Goal: Task Accomplishment & Management: Manage account settings

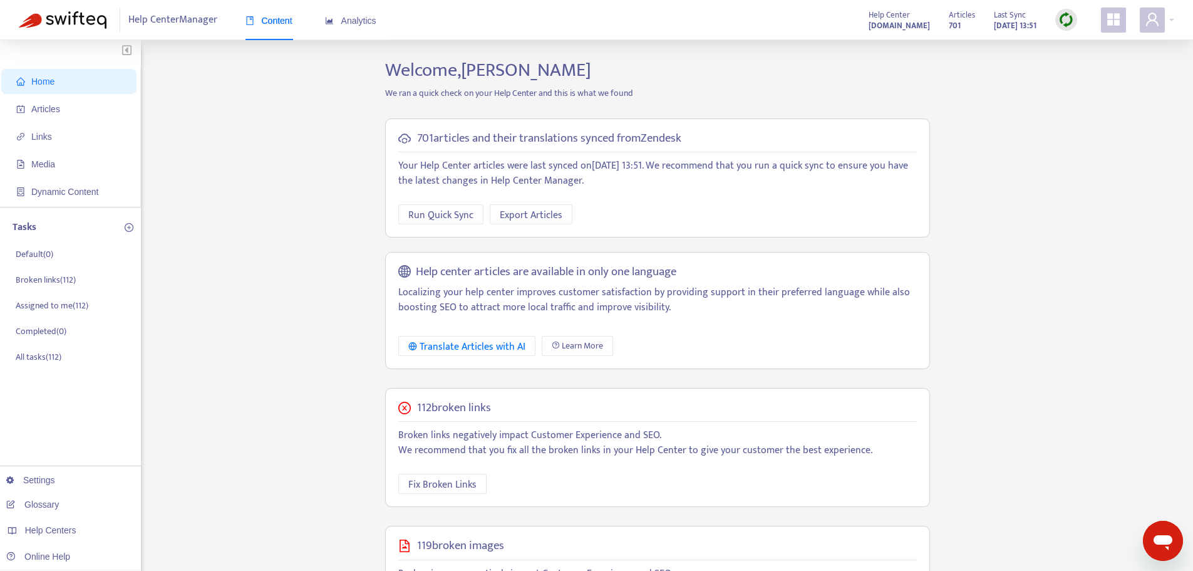
click at [283, 232] on div "Home Articles Links Media Dynamic Content Tasks Default ( 0 ) Broken links ( 11…" at bounding box center [597, 428] width 1156 height 739
click at [54, 140] on span "Links" at bounding box center [71, 136] width 110 height 25
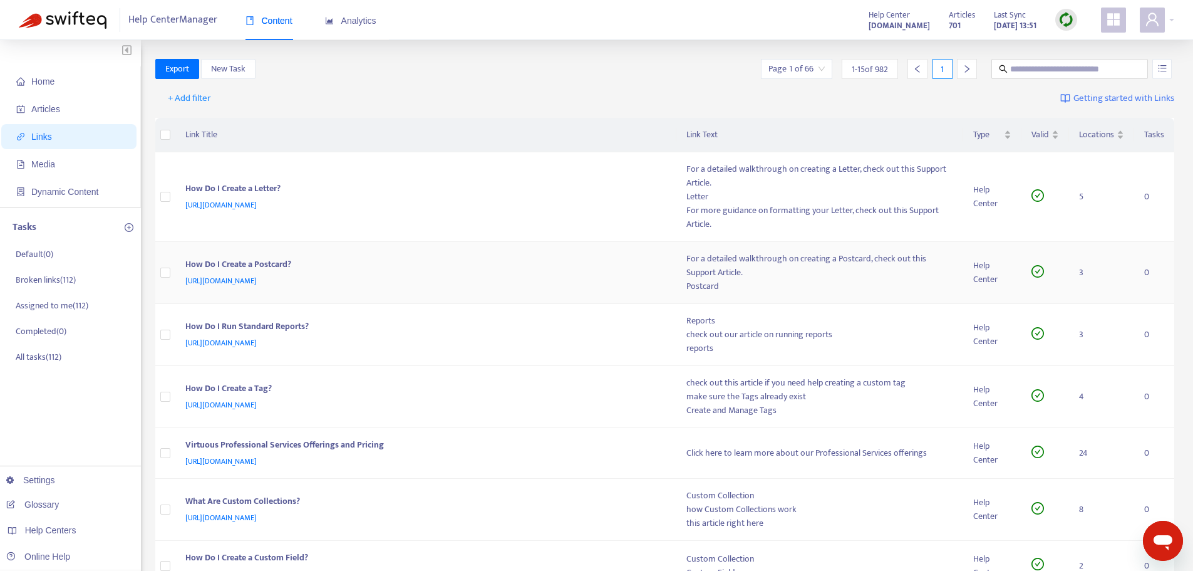
click at [257, 282] on span "[URL][DOMAIN_NAME]" at bounding box center [220, 280] width 71 height 13
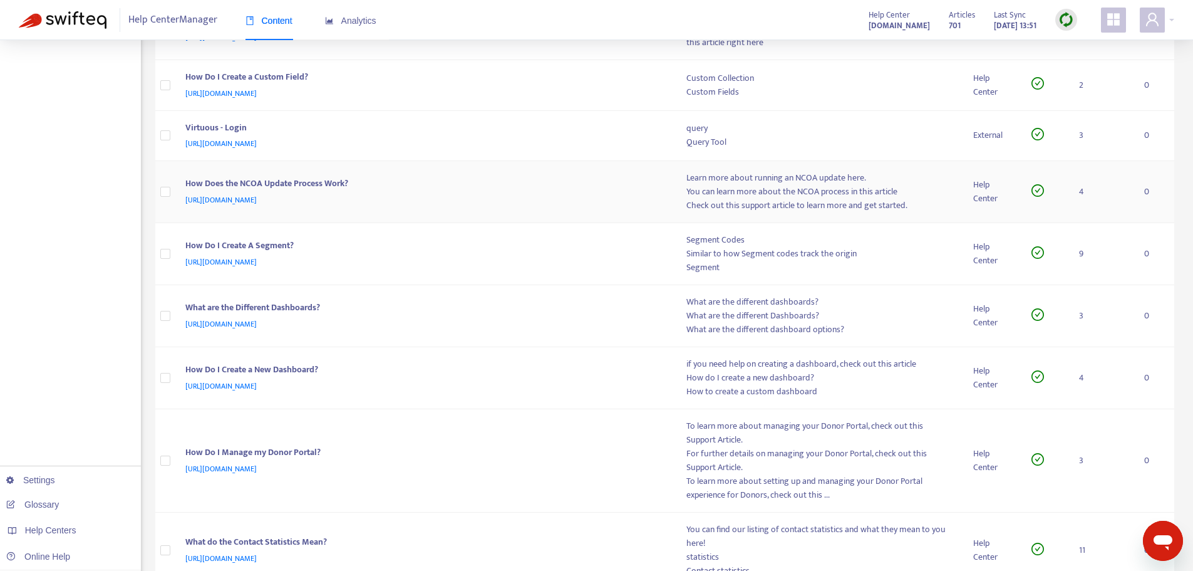
scroll to position [644, 0]
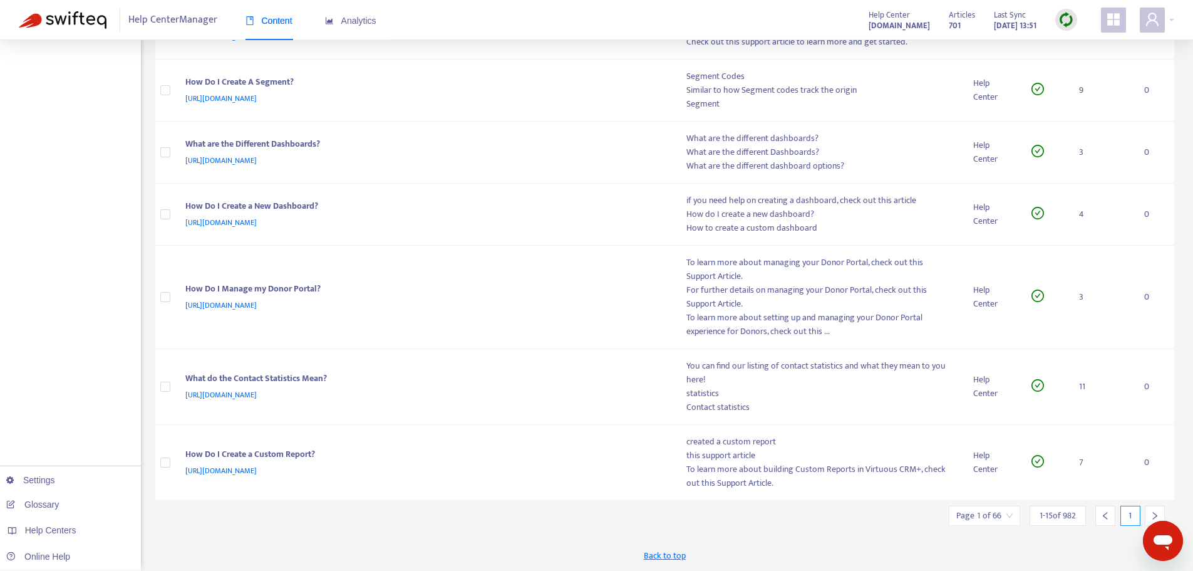
click at [1000, 519] on input "search" at bounding box center [985, 515] width 56 height 19
click at [1118, 484] on span "15" at bounding box center [1123, 481] width 79 height 19
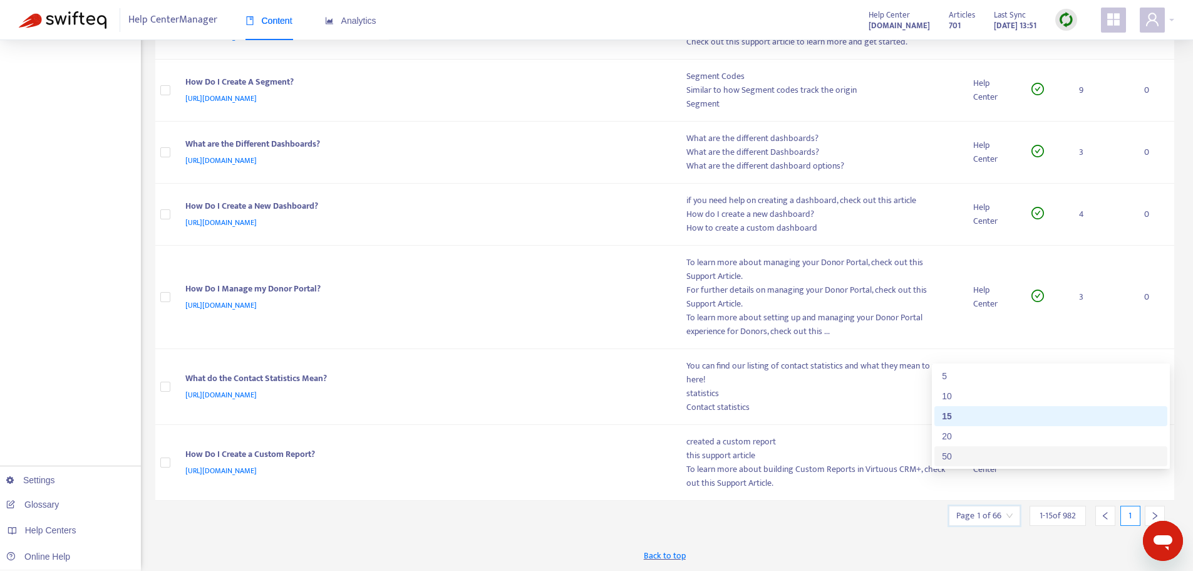
click at [1027, 459] on div "50" at bounding box center [1051, 456] width 218 height 14
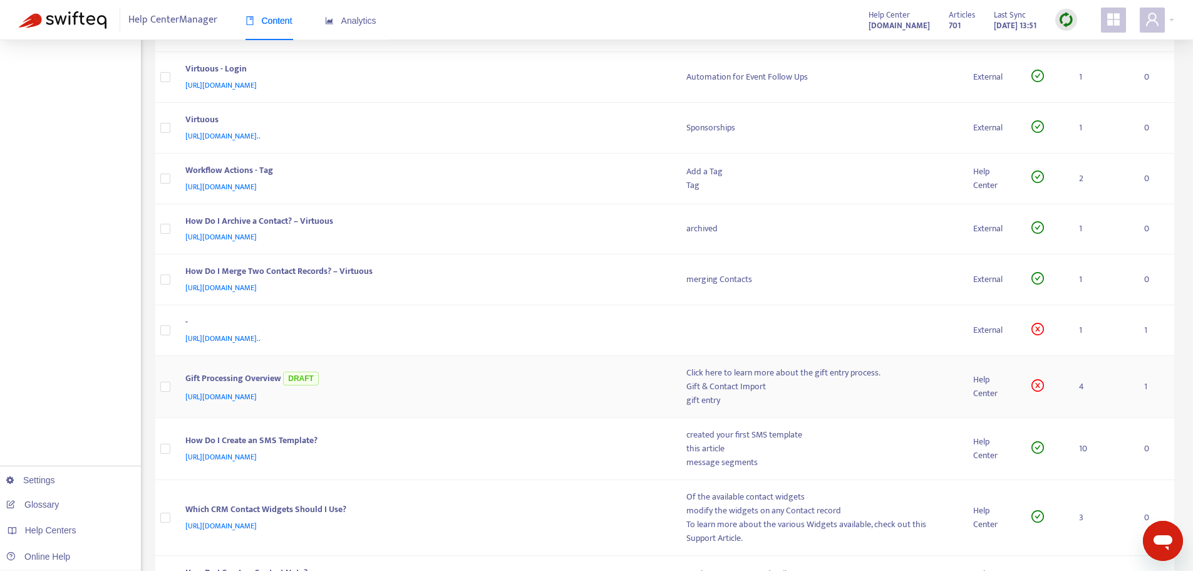
scroll to position [2110, 0]
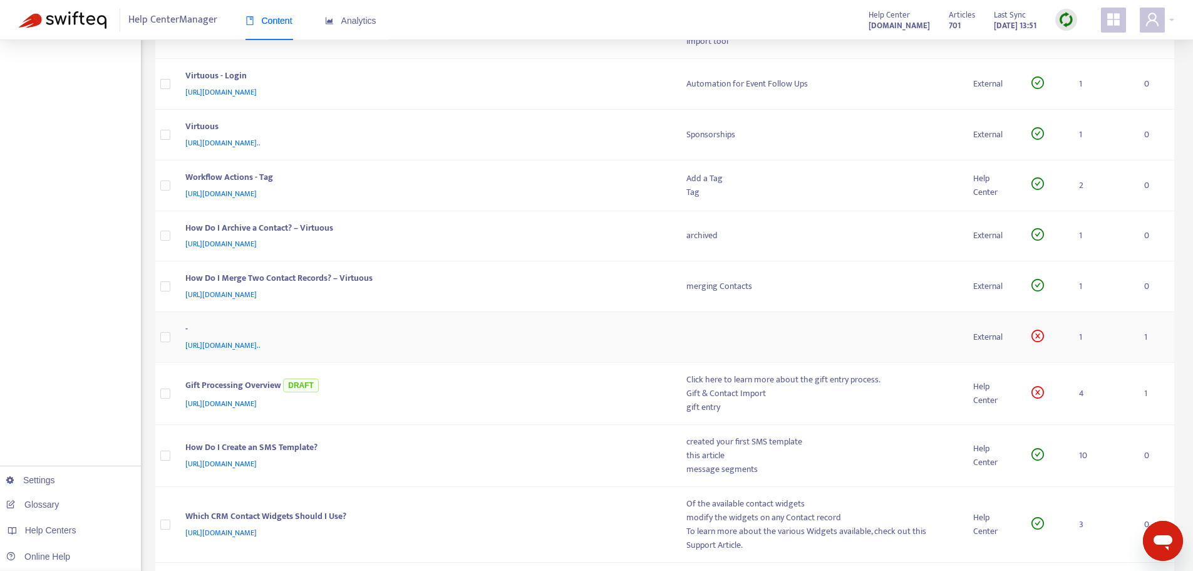
click at [261, 349] on span "[URL][DOMAIN_NAME].." at bounding box center [222, 345] width 75 height 13
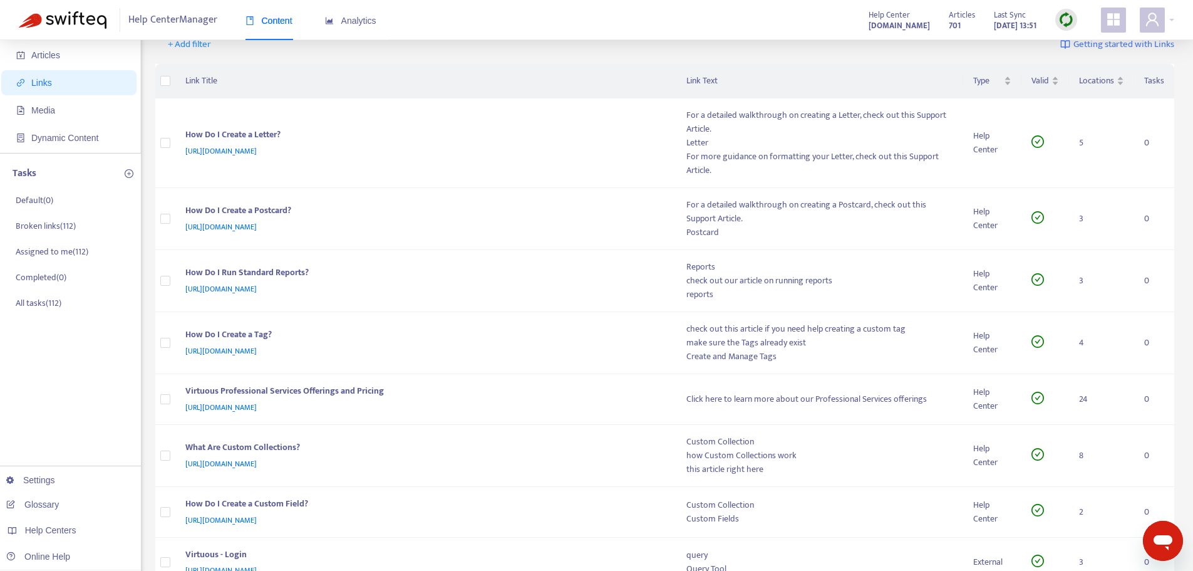
scroll to position [0, 0]
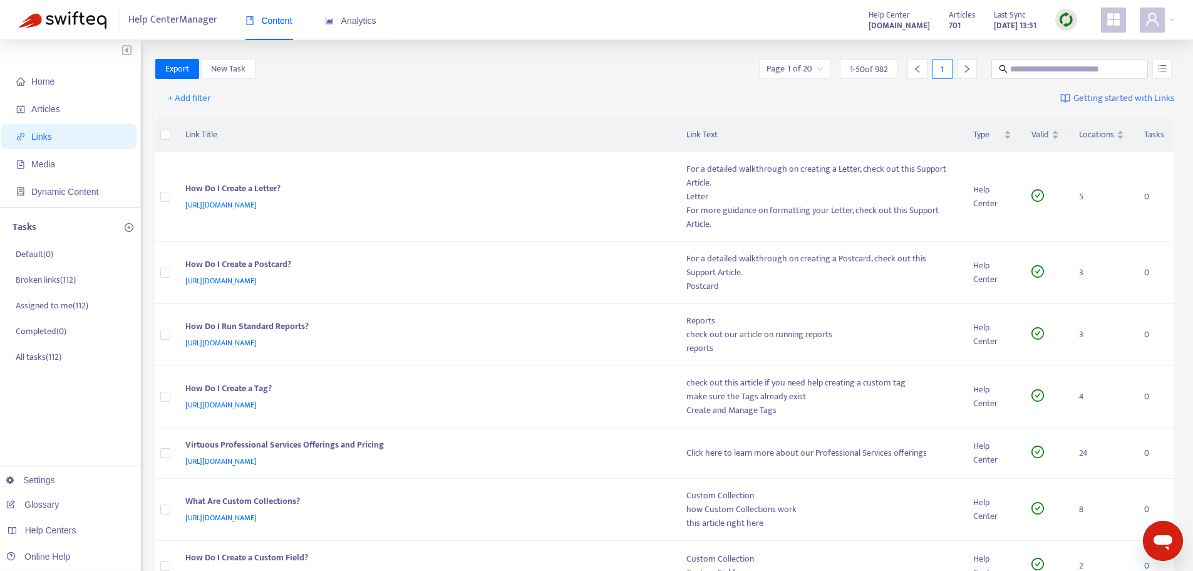
click at [871, 68] on span "1 - 50 of 982" at bounding box center [869, 69] width 38 height 13
click at [794, 76] on input "search" at bounding box center [795, 69] width 56 height 19
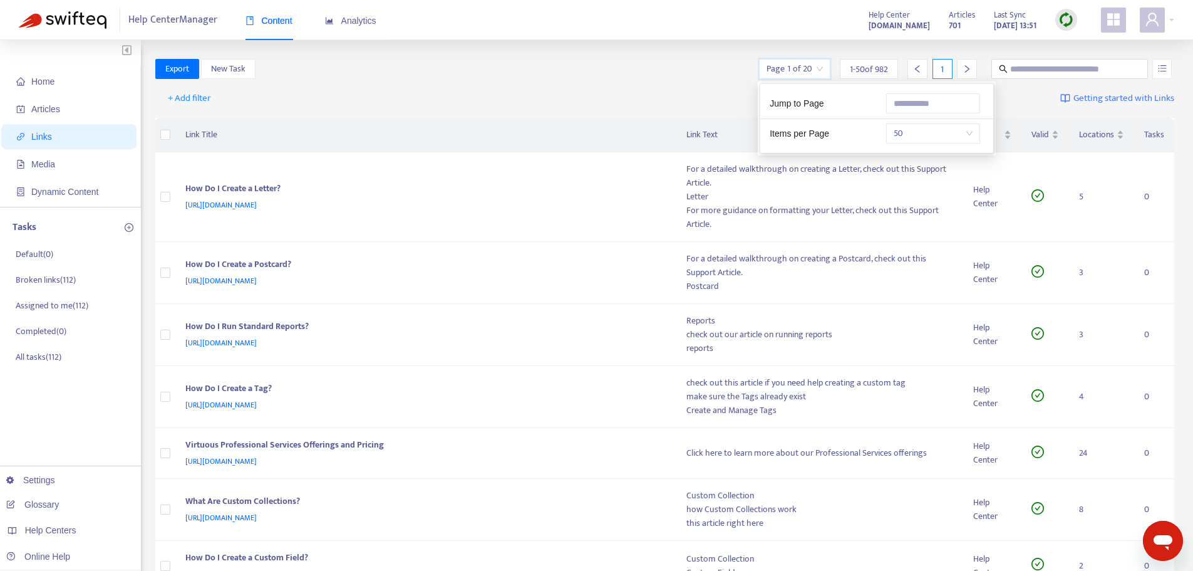
click at [921, 135] on span "50" at bounding box center [933, 133] width 79 height 19
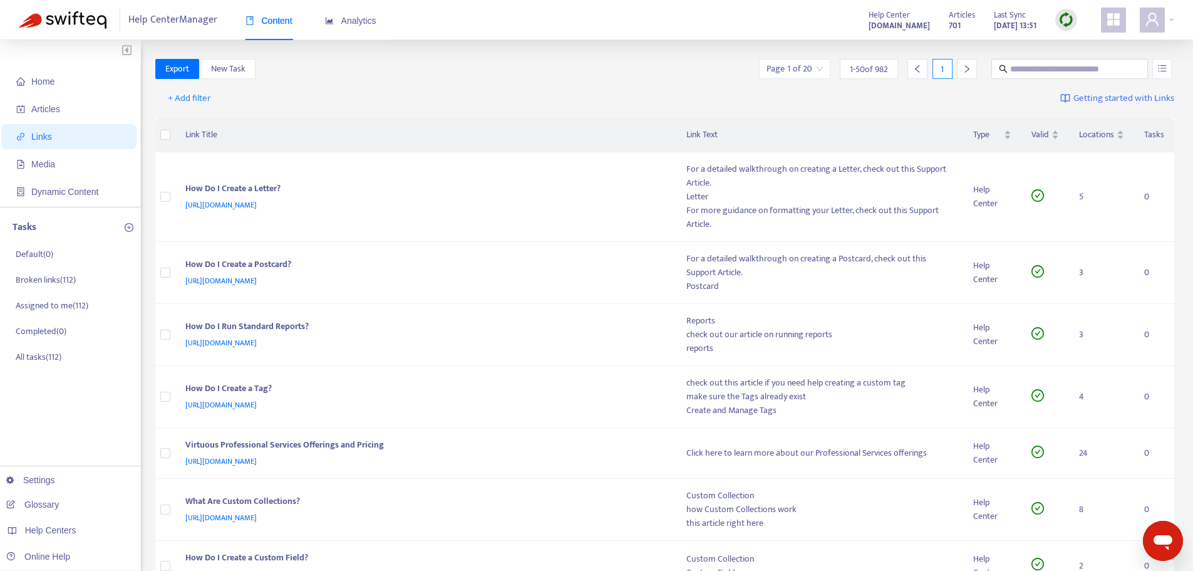
click at [578, 133] on th "Link Title" at bounding box center [425, 135] width 501 height 34
click at [960, 73] on div at bounding box center [967, 69] width 20 height 20
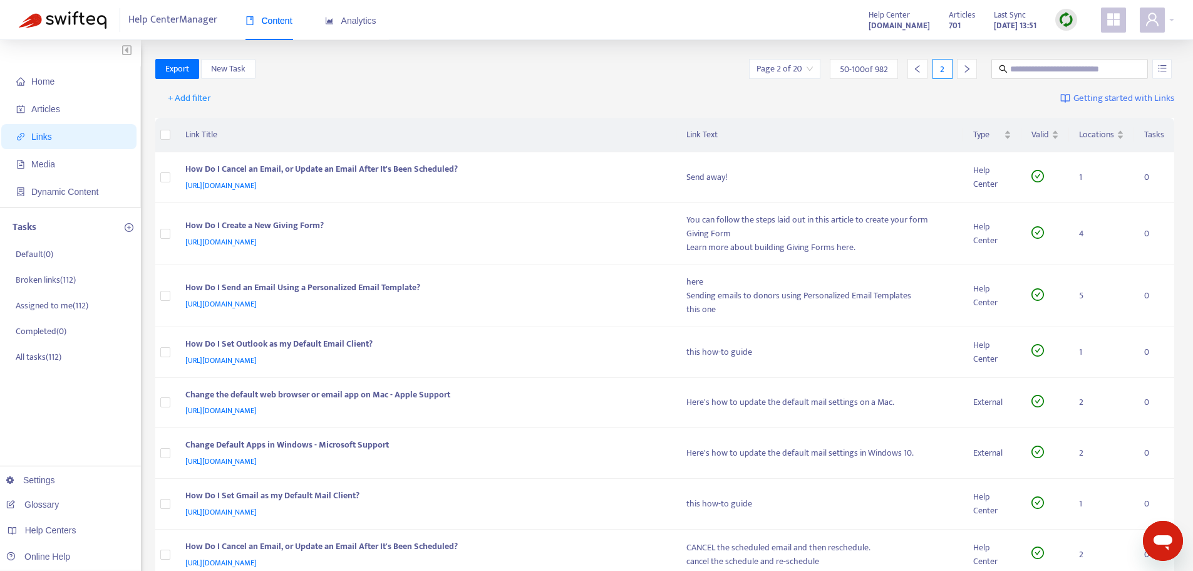
click at [960, 73] on div at bounding box center [967, 69] width 20 height 20
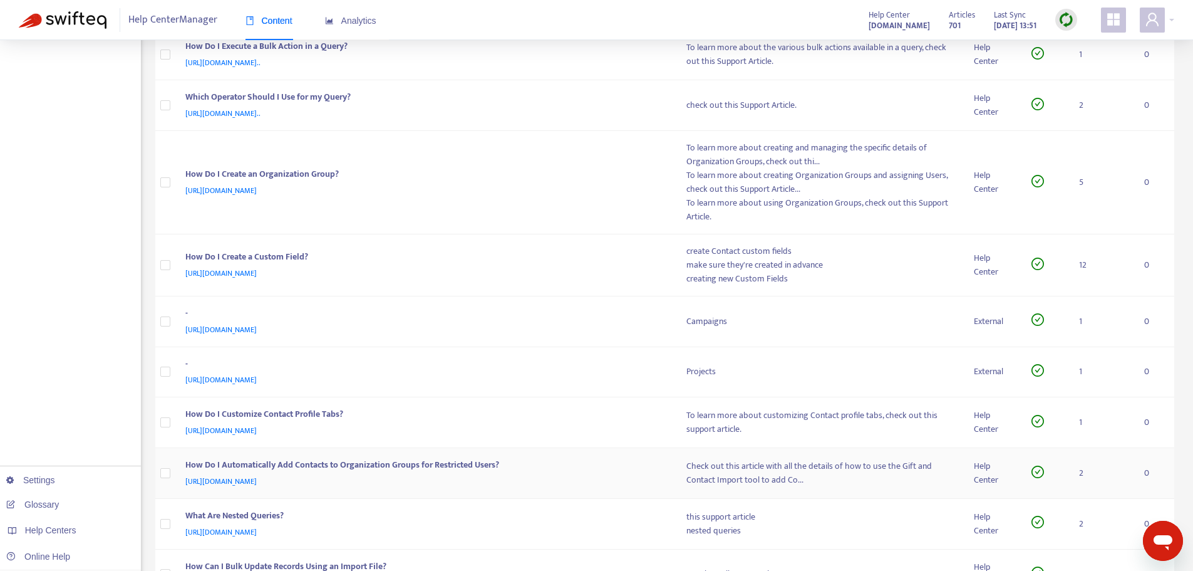
scroll to position [2417, 0]
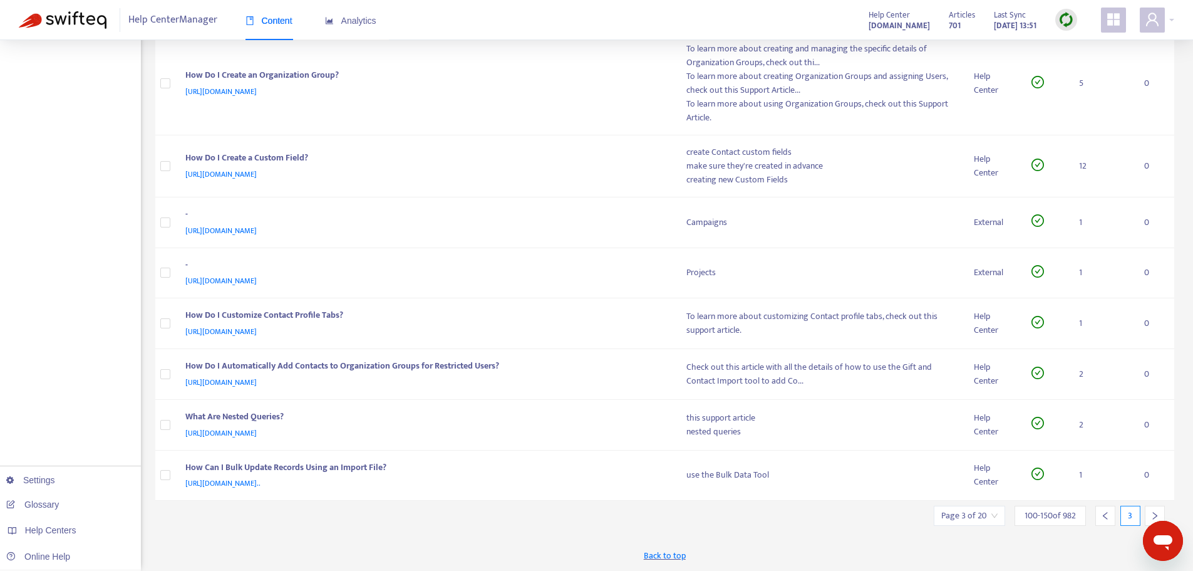
click at [1162, 511] on div at bounding box center [1155, 516] width 20 height 20
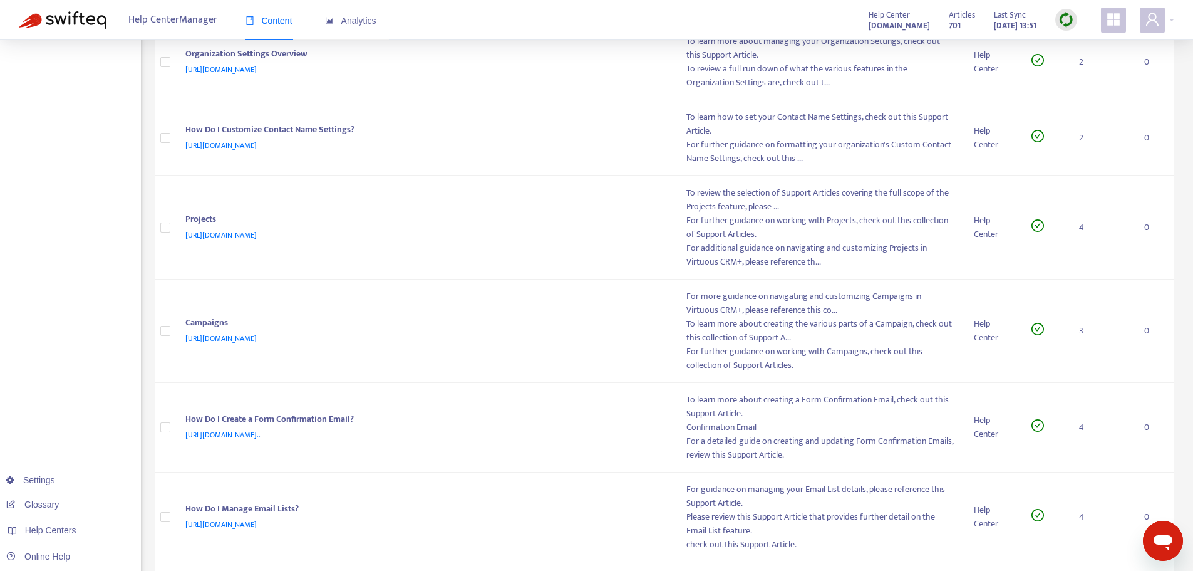
scroll to position [0, 0]
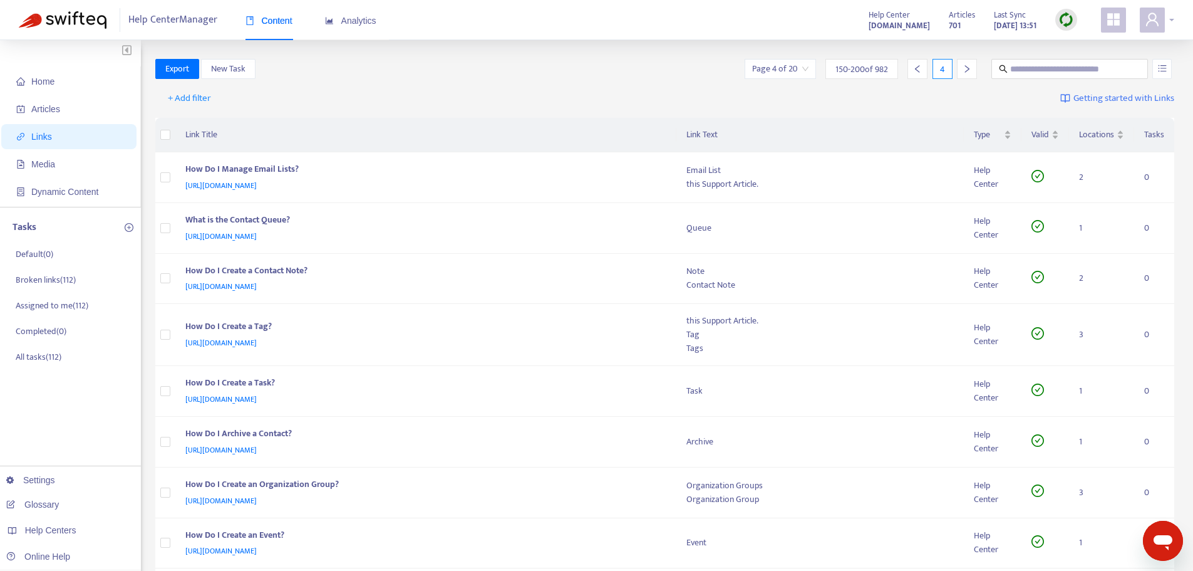
click at [1160, 22] on span at bounding box center [1152, 20] width 25 height 25
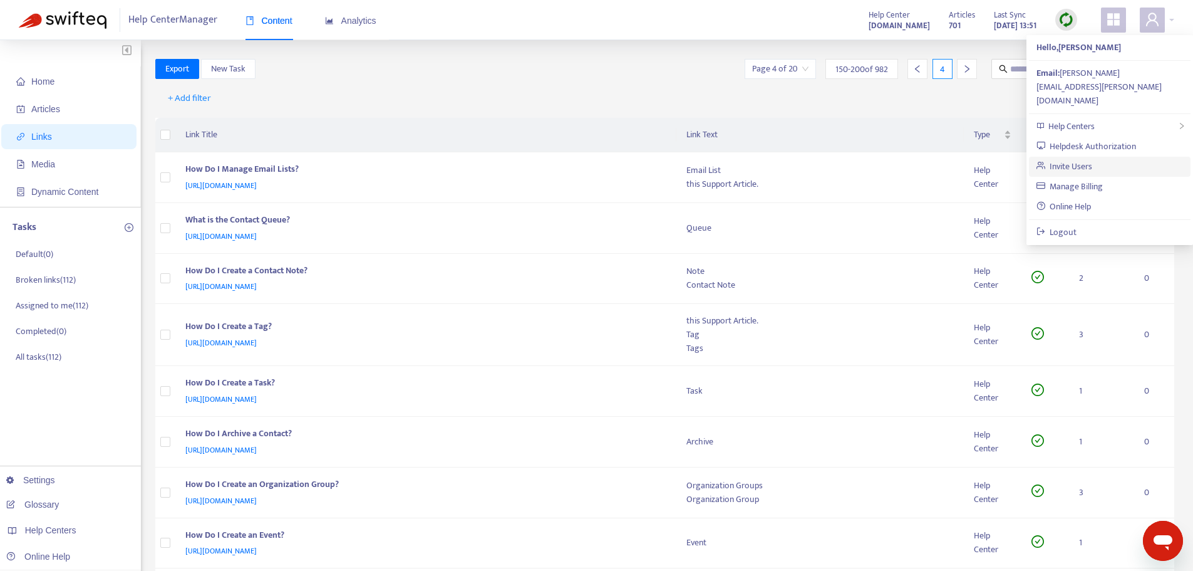
click at [1074, 159] on link "Invite Users" at bounding box center [1065, 166] width 56 height 14
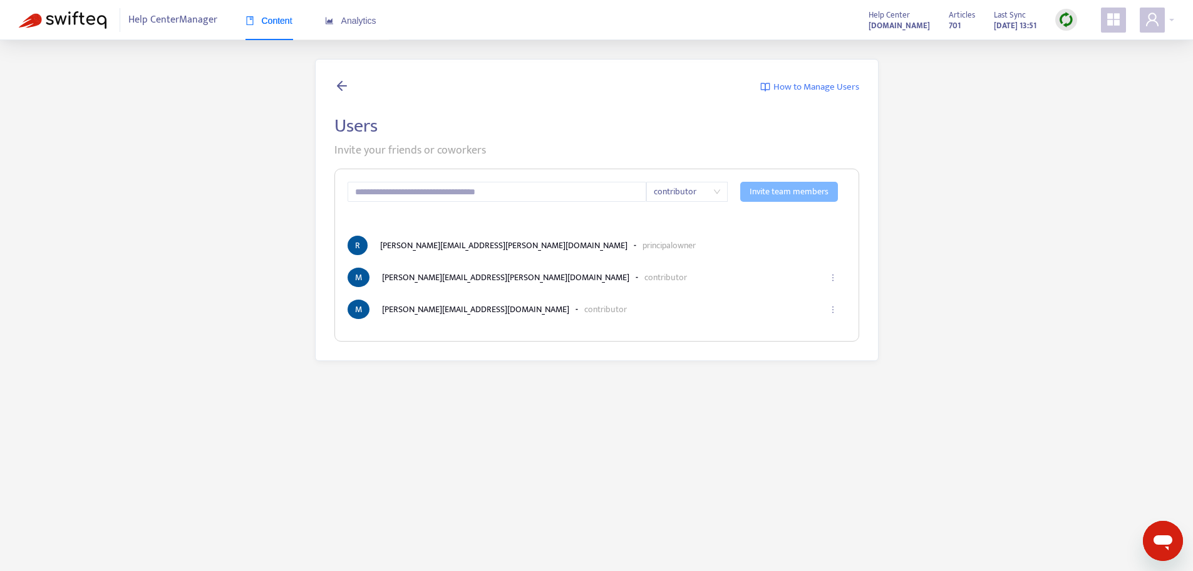
click at [144, 23] on span "Help Center Manager" at bounding box center [172, 20] width 89 height 24
click at [275, 20] on span "Content" at bounding box center [269, 21] width 47 height 10
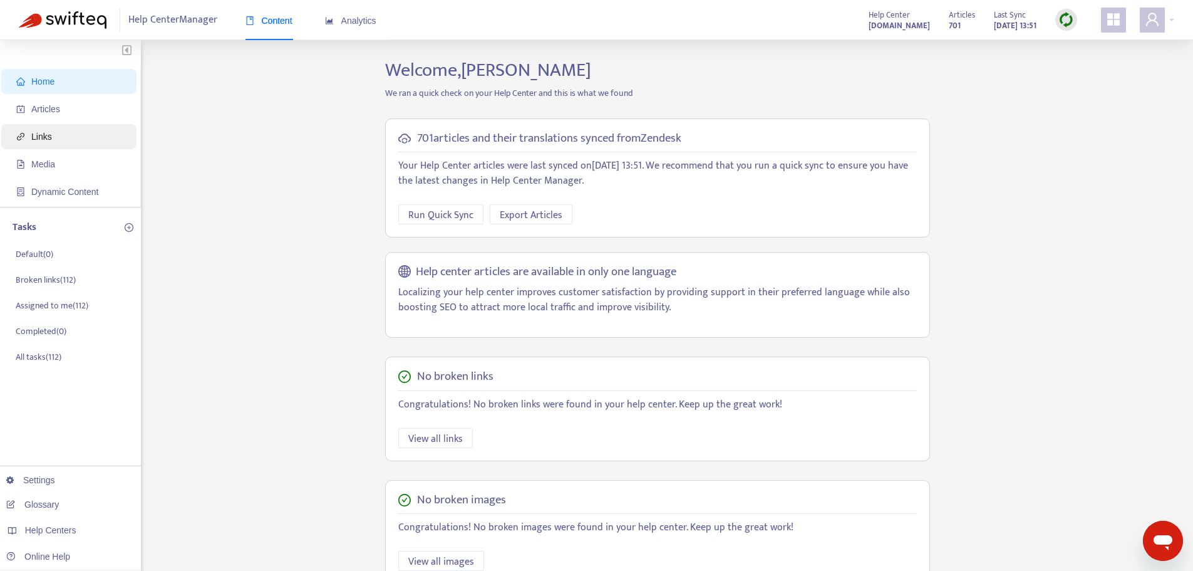
click at [44, 135] on span "Links" at bounding box center [41, 137] width 21 height 10
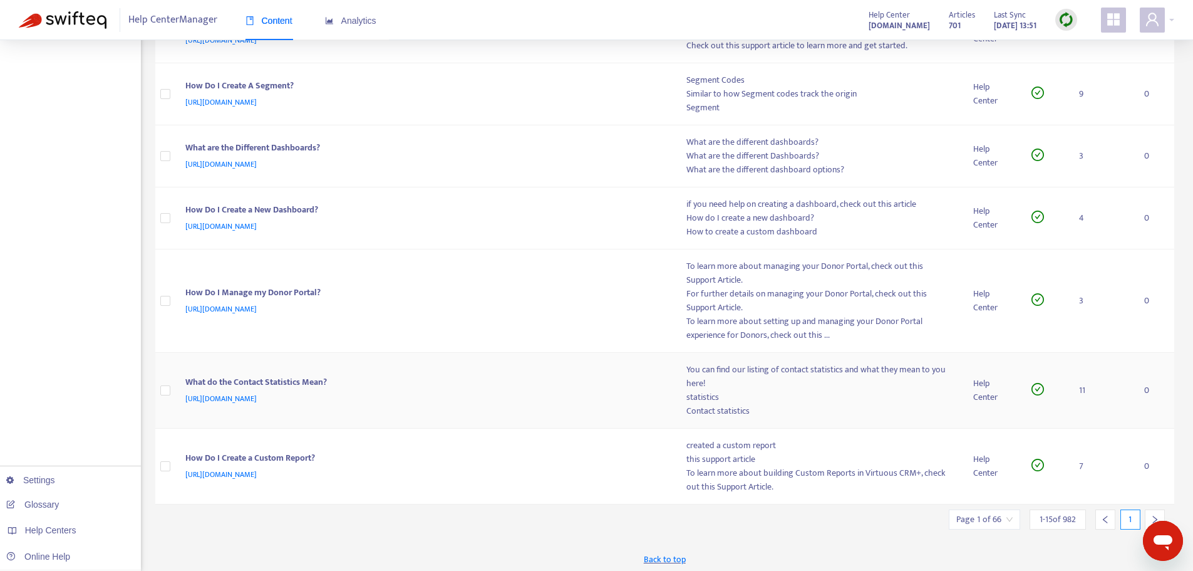
scroll to position [644, 0]
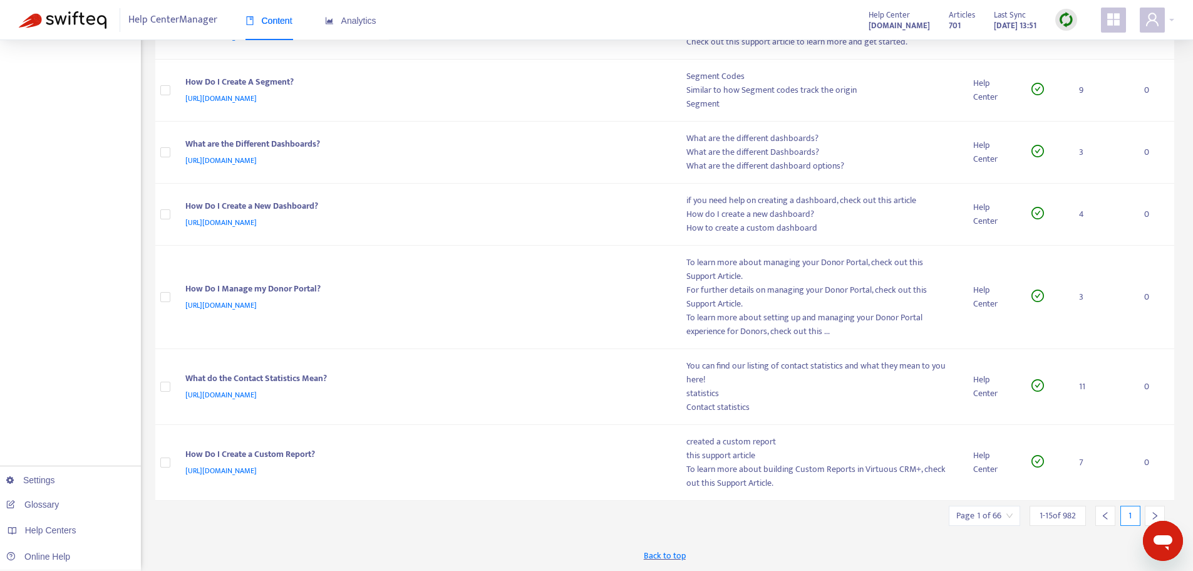
click at [1007, 519] on input "search" at bounding box center [985, 515] width 56 height 19
click at [1156, 515] on icon "right" at bounding box center [1155, 516] width 4 height 8
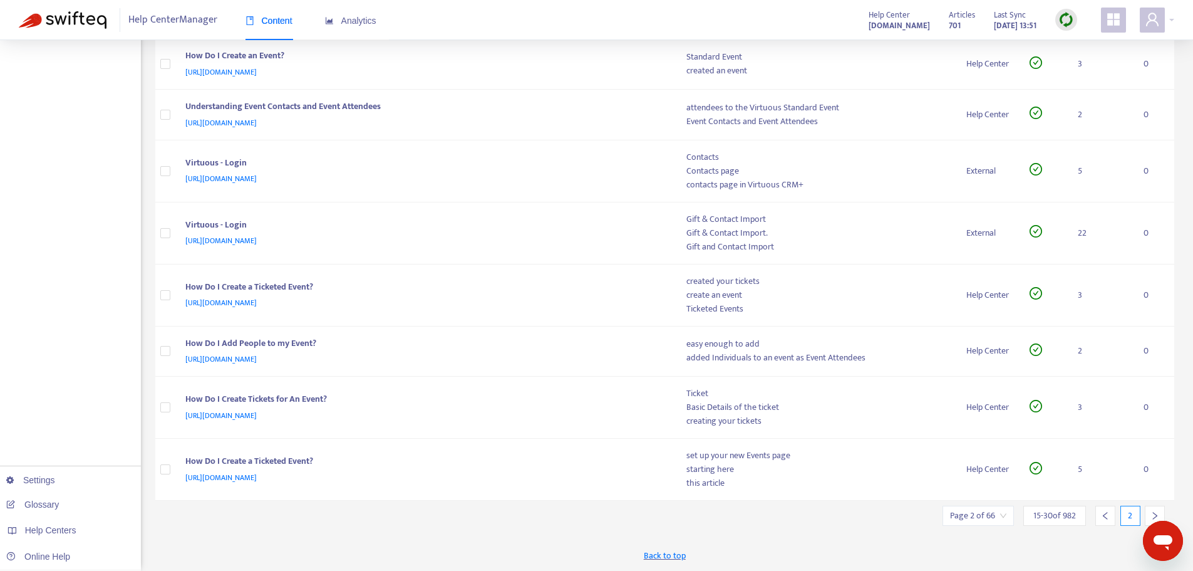
click at [1156, 515] on icon "right" at bounding box center [1155, 516] width 4 height 8
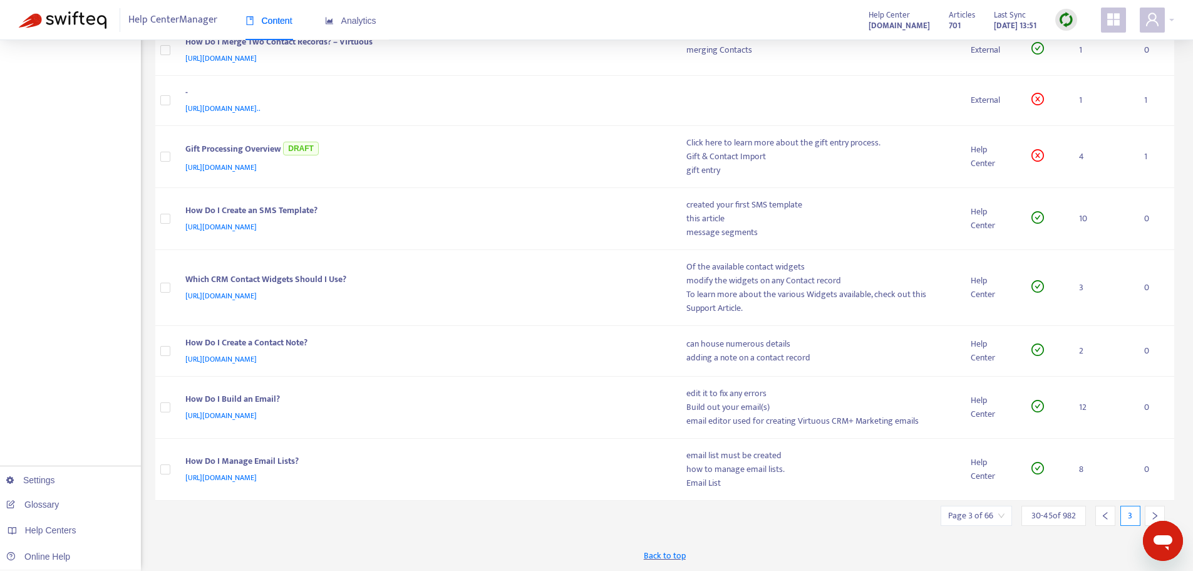
click at [1156, 515] on icon "right" at bounding box center [1155, 516] width 4 height 8
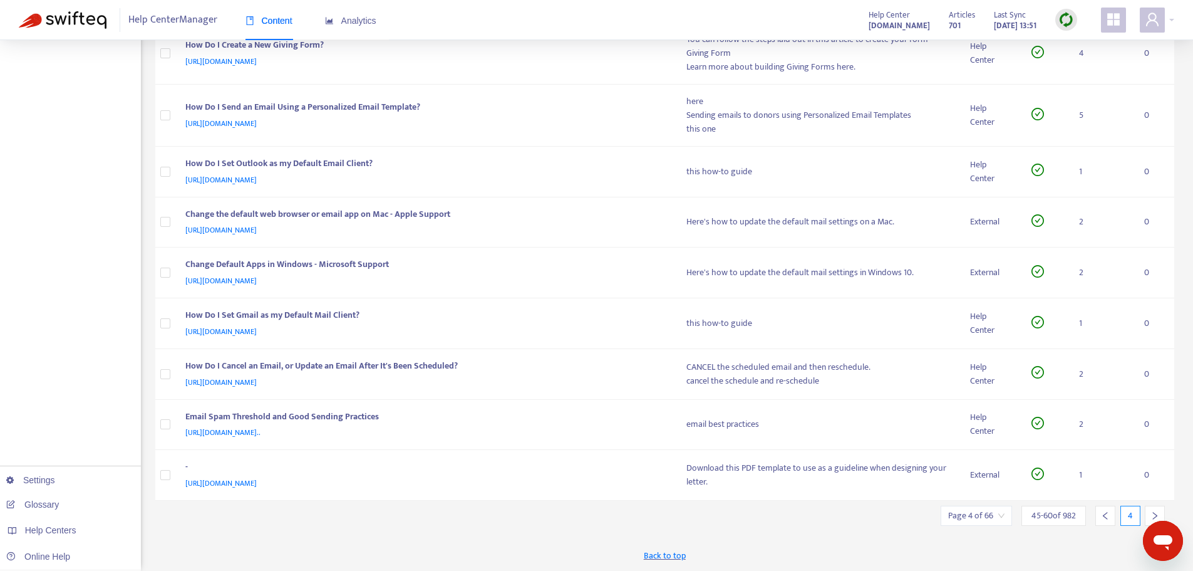
click at [1156, 515] on icon "right" at bounding box center [1155, 516] width 4 height 8
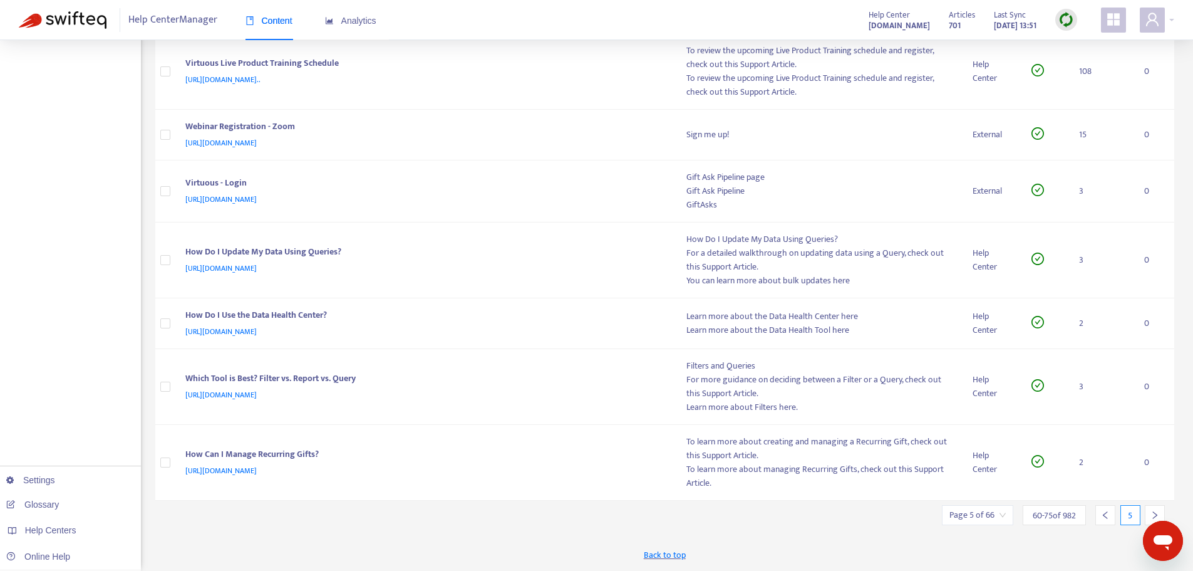
click at [1156, 515] on icon "right" at bounding box center [1155, 515] width 9 height 9
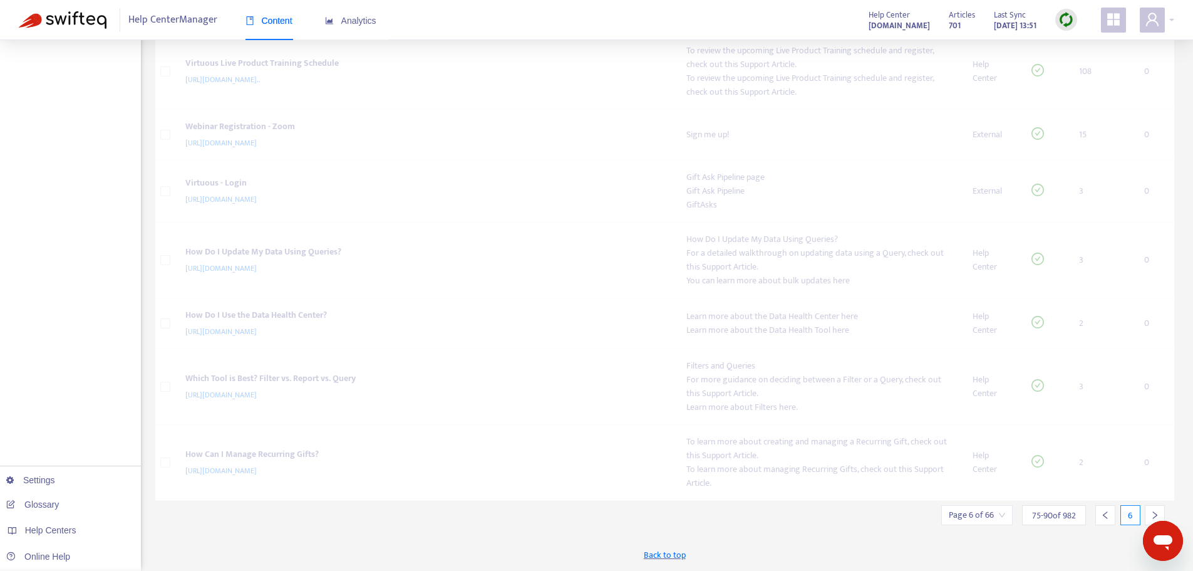
scroll to position [509, 0]
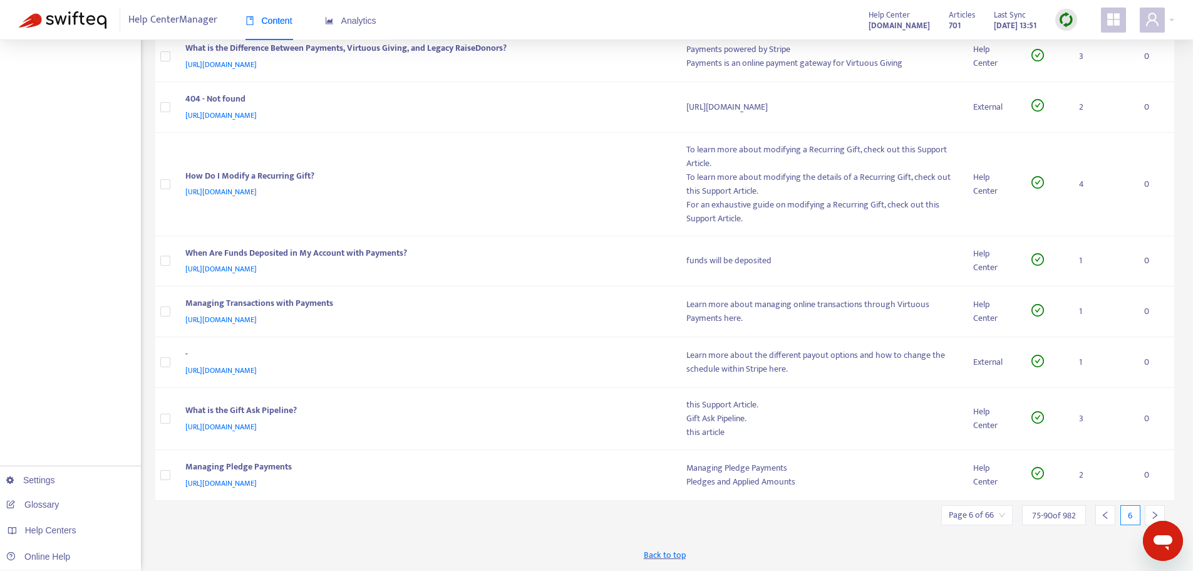
click at [1156, 515] on icon "right" at bounding box center [1155, 515] width 9 height 9
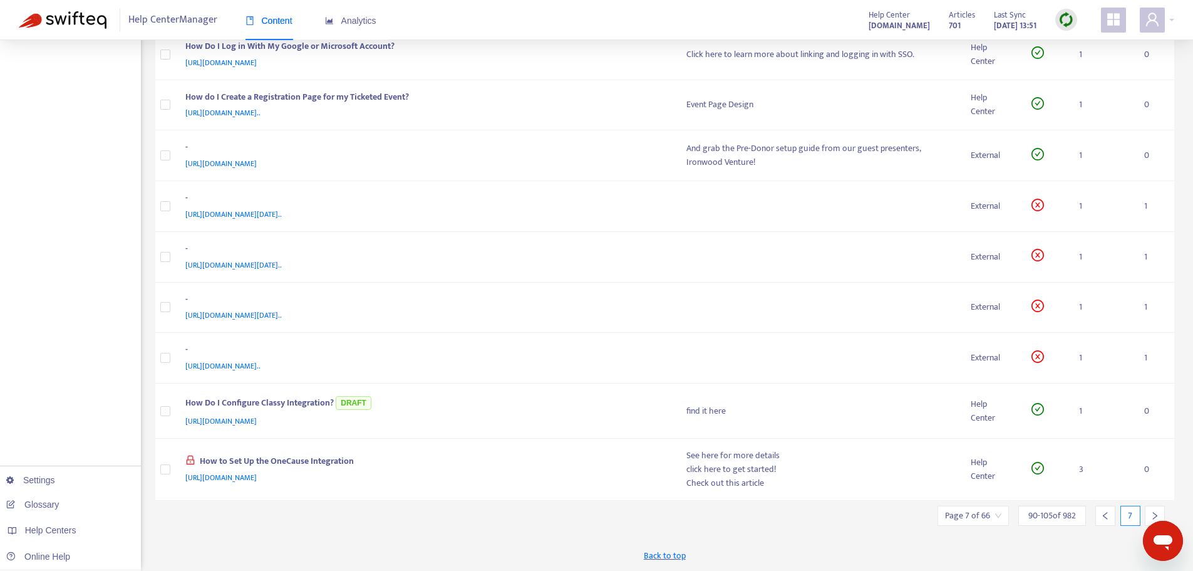
scroll to position [438, 0]
click at [1156, 515] on icon "right" at bounding box center [1155, 516] width 4 height 8
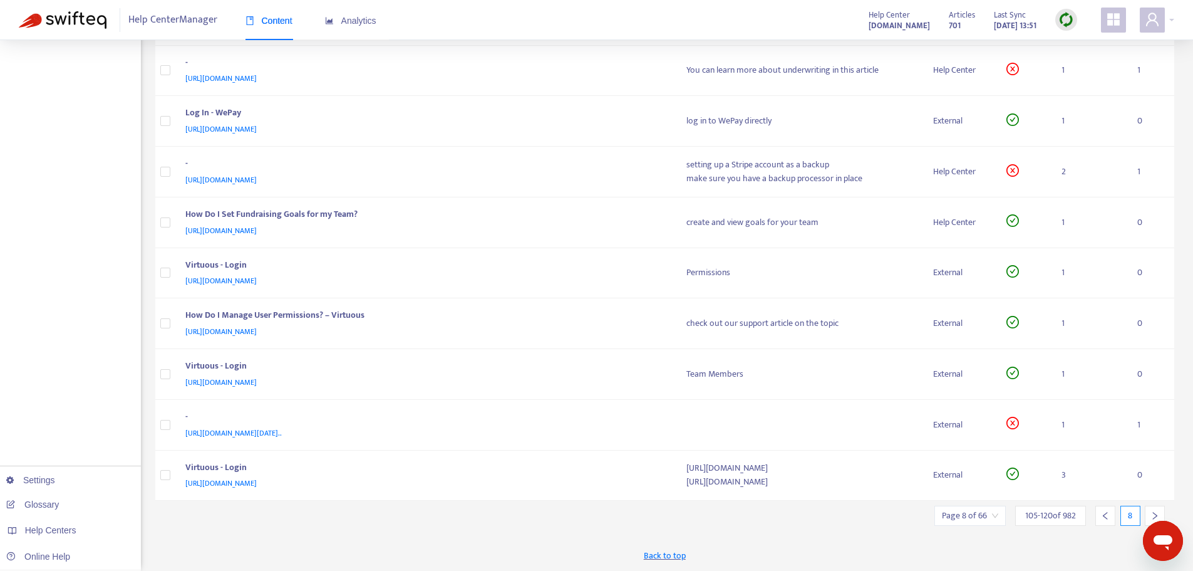
scroll to position [410, 0]
click at [1153, 514] on icon "right" at bounding box center [1155, 515] width 9 height 9
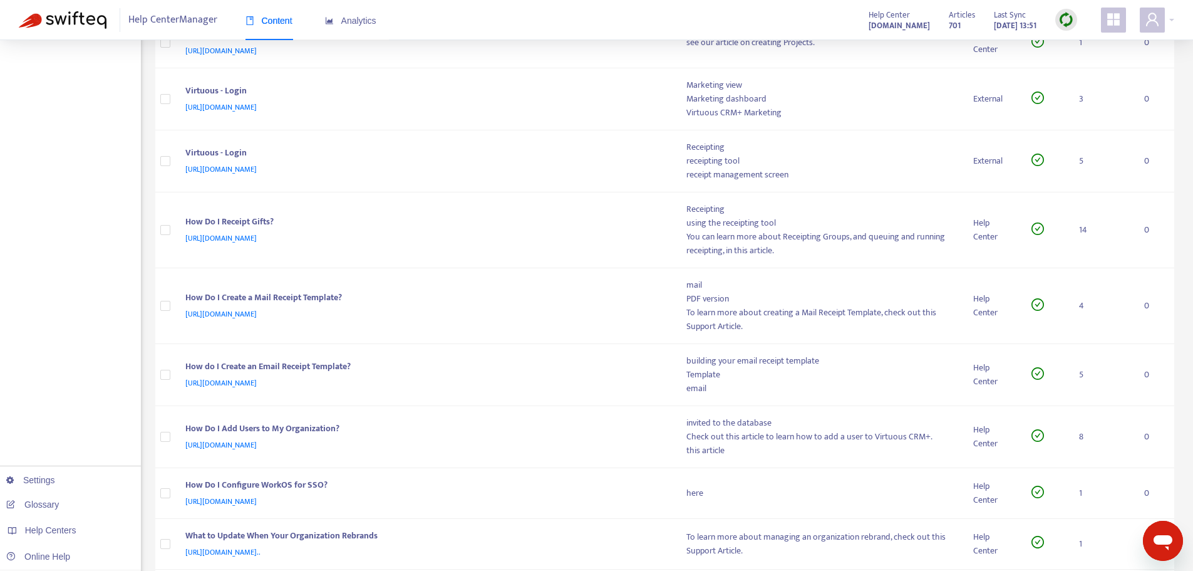
scroll to position [555, 0]
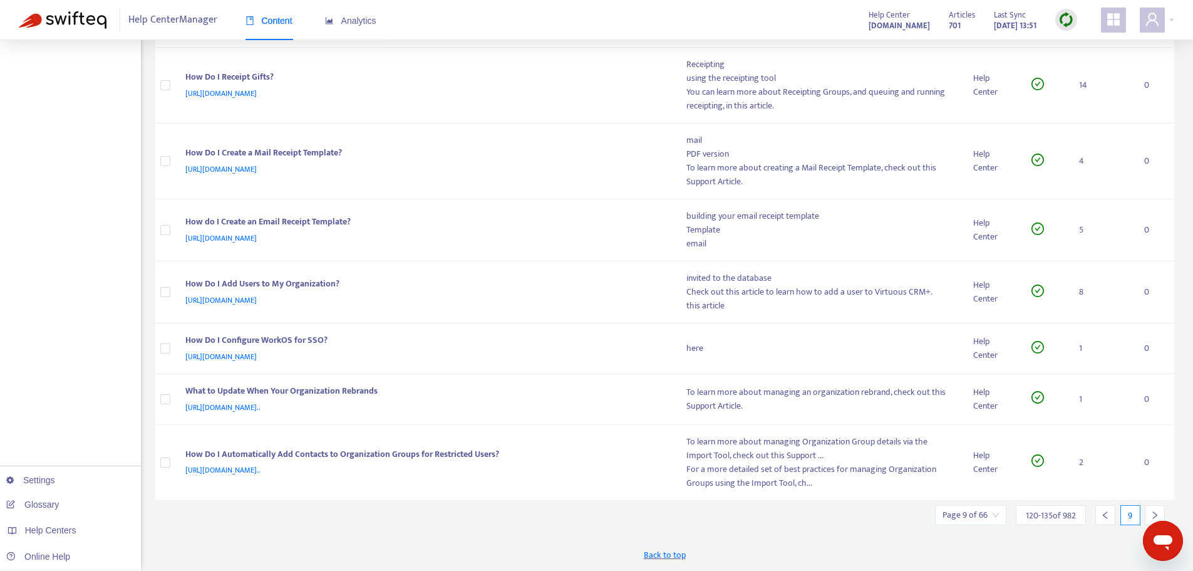
click at [1153, 514] on icon "right" at bounding box center [1155, 515] width 9 height 9
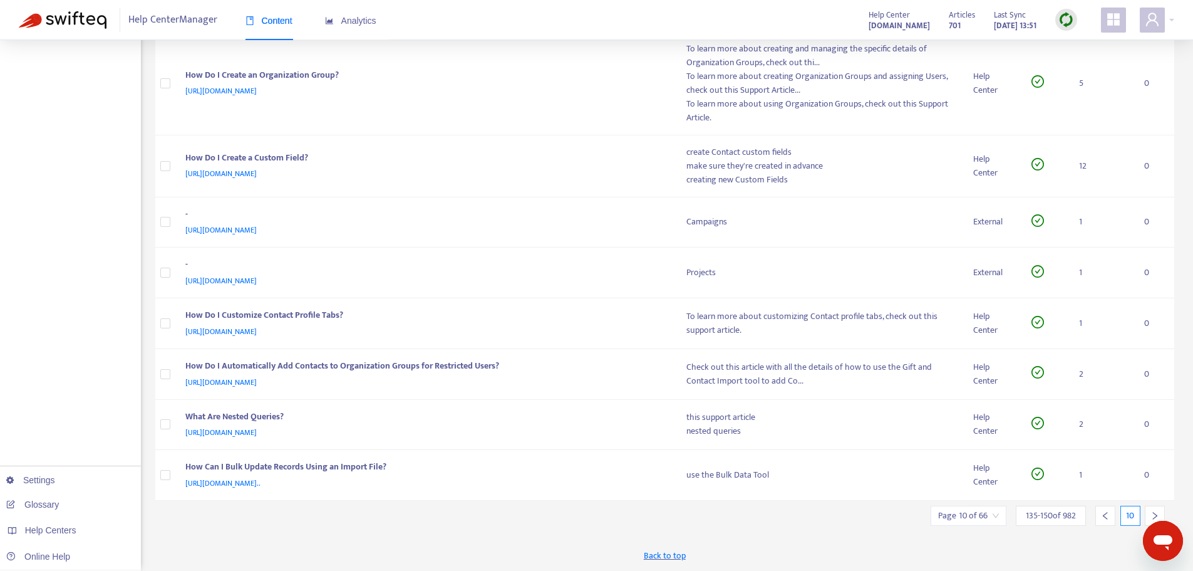
click at [1153, 514] on icon "right" at bounding box center [1155, 515] width 9 height 9
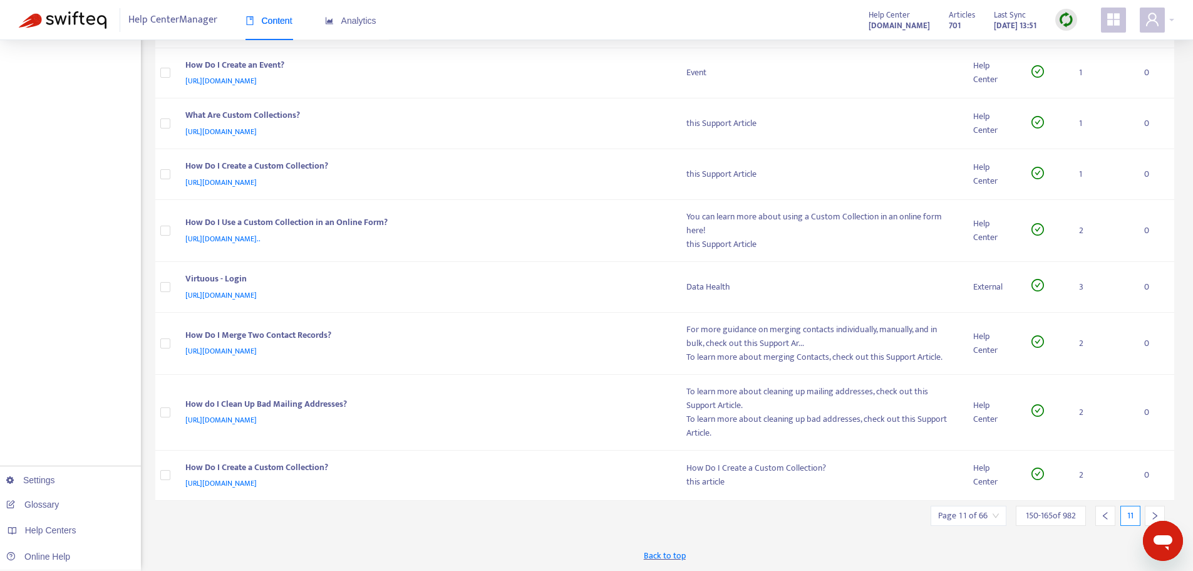
click at [1153, 514] on icon "right" at bounding box center [1155, 515] width 9 height 9
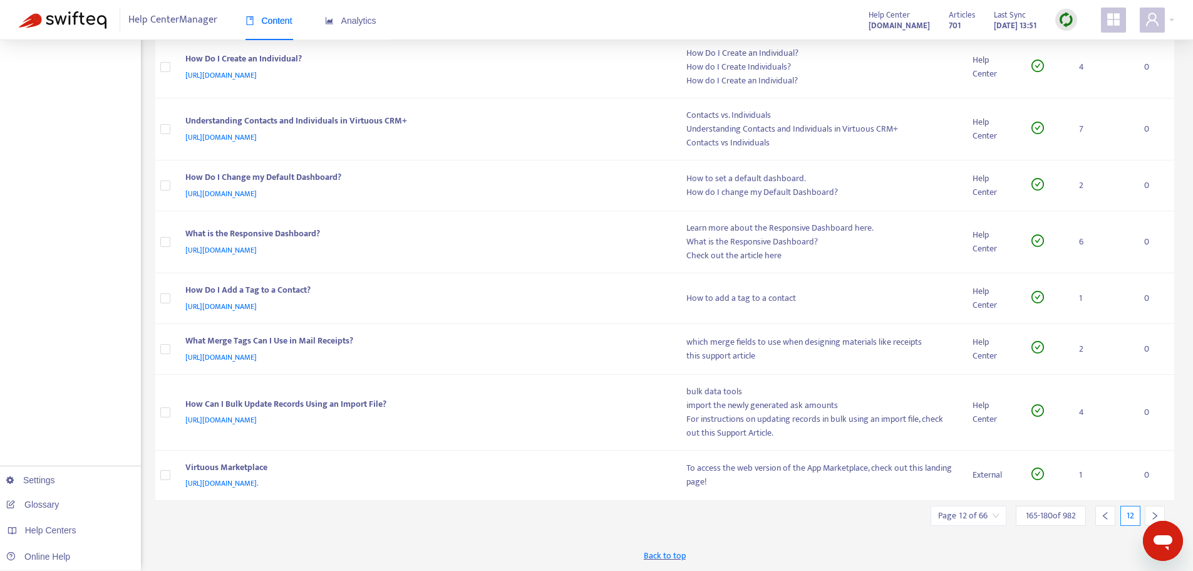
click at [1153, 514] on icon "right" at bounding box center [1155, 515] width 9 height 9
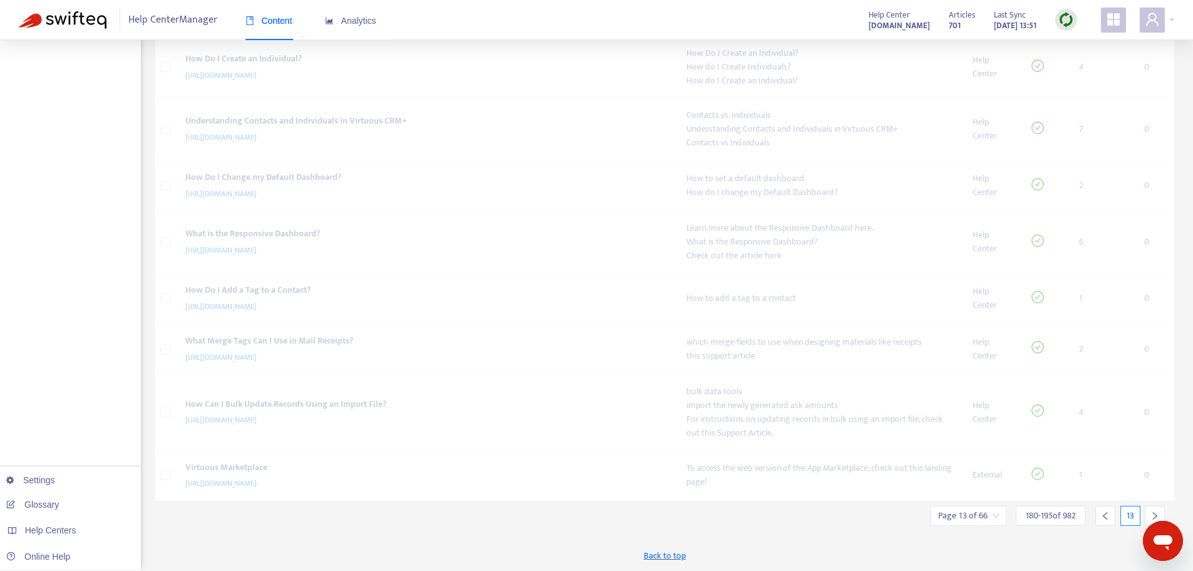
scroll to position [644, 0]
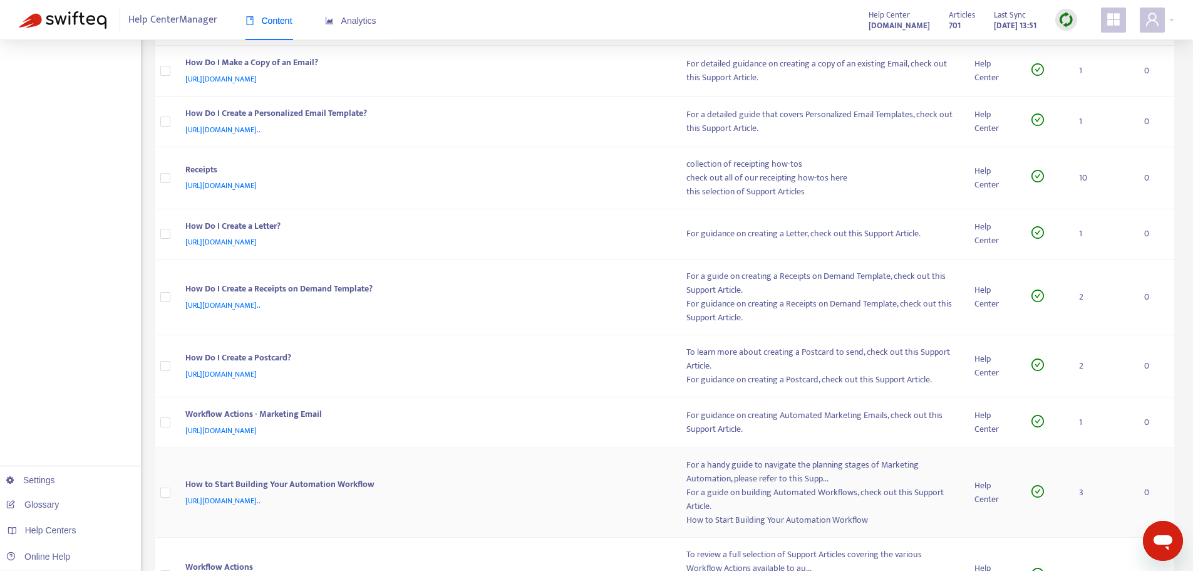
click at [1153, 514] on td "0" at bounding box center [1154, 493] width 40 height 90
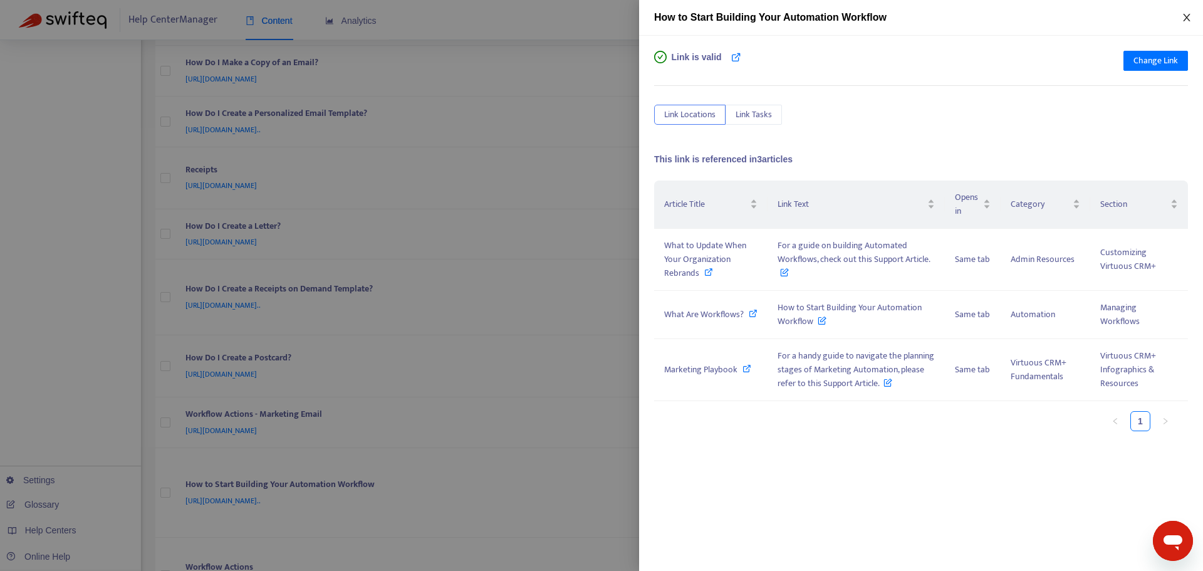
click at [1186, 22] on icon "close" at bounding box center [1186, 18] width 10 height 10
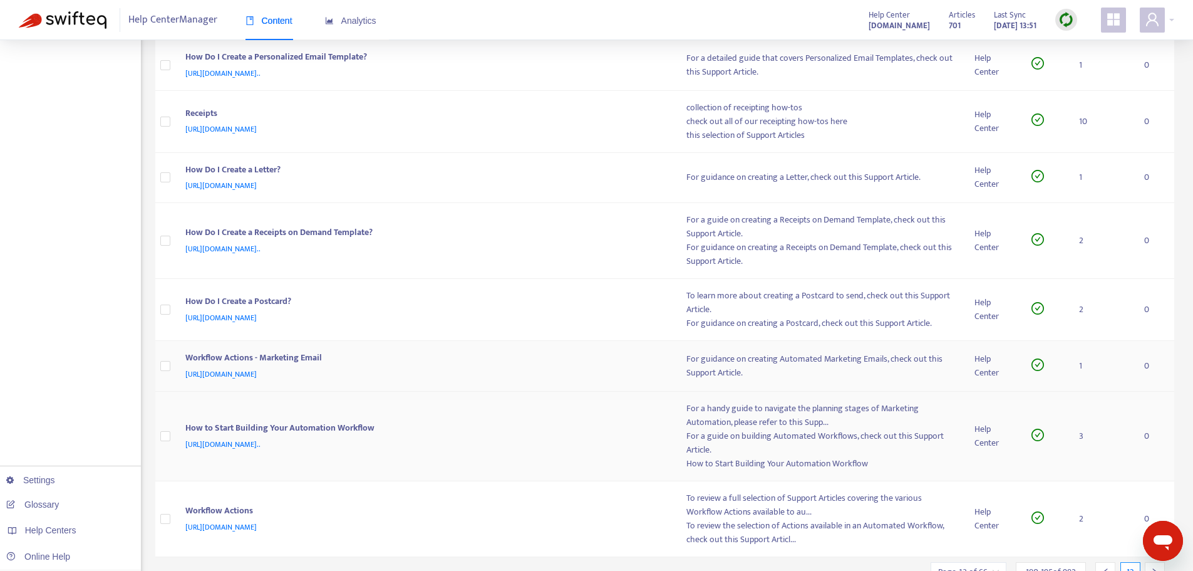
scroll to position [757, 0]
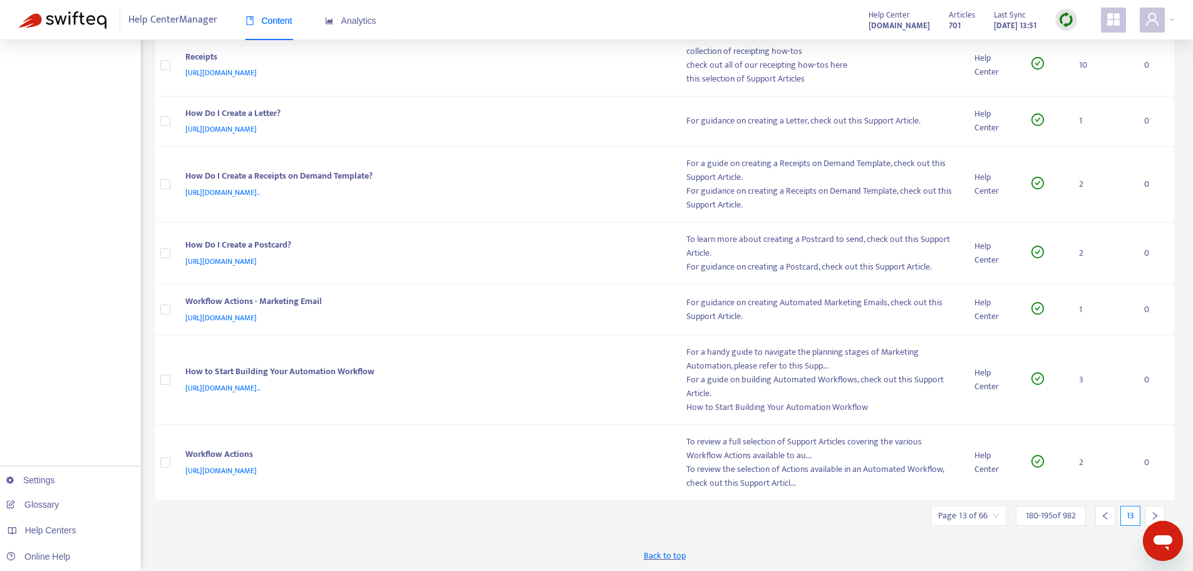
click at [1161, 514] on div at bounding box center [1155, 516] width 20 height 20
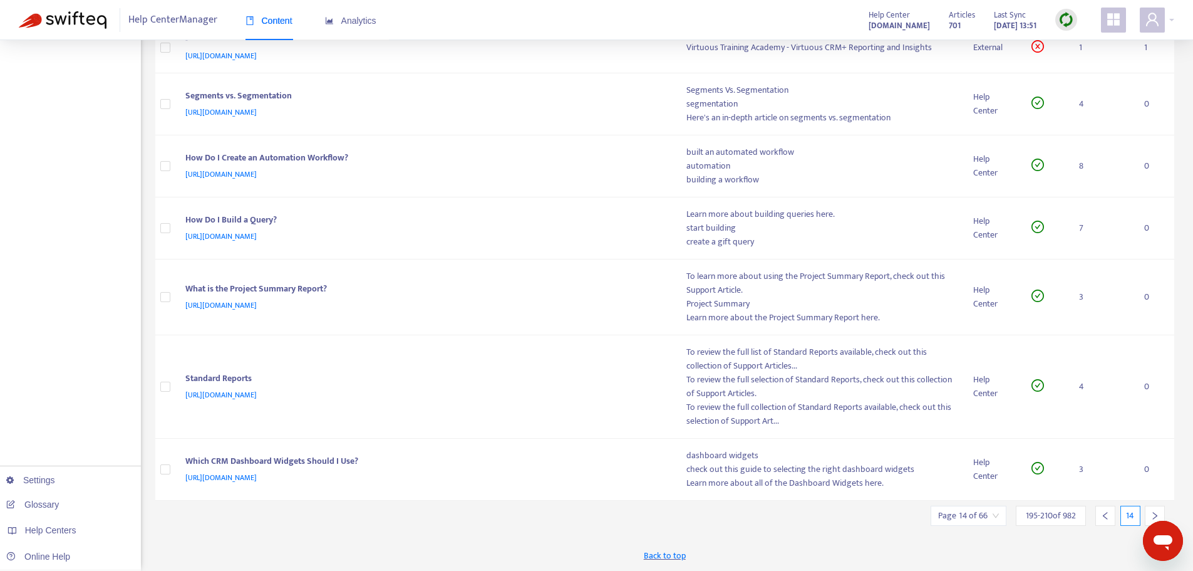
scroll to position [672, 0]
click at [1156, 510] on div at bounding box center [1155, 516] width 20 height 20
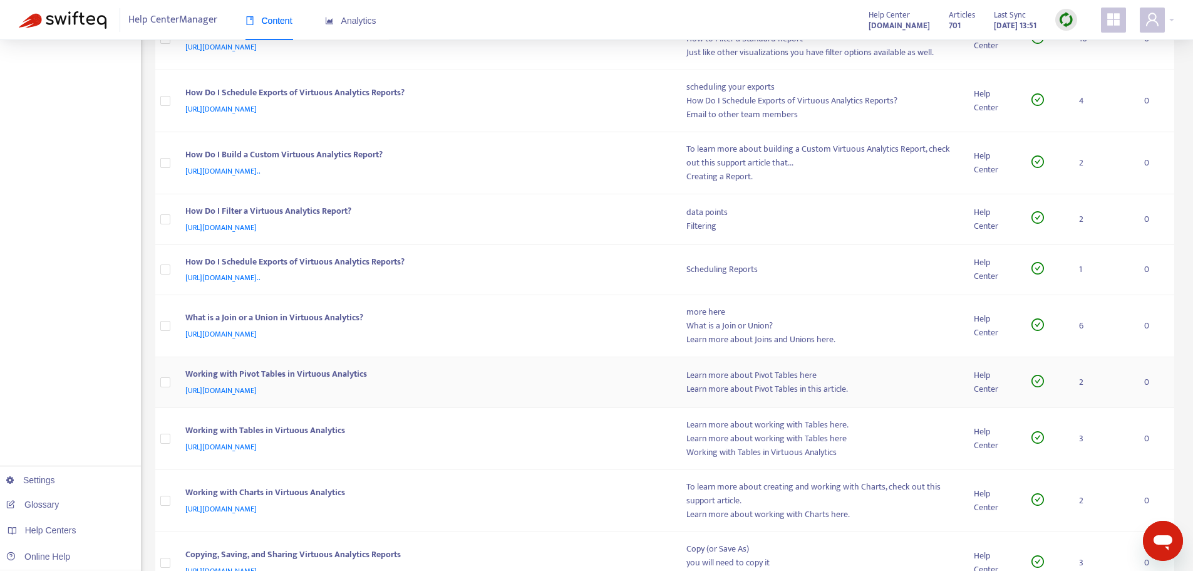
scroll to position [550, 0]
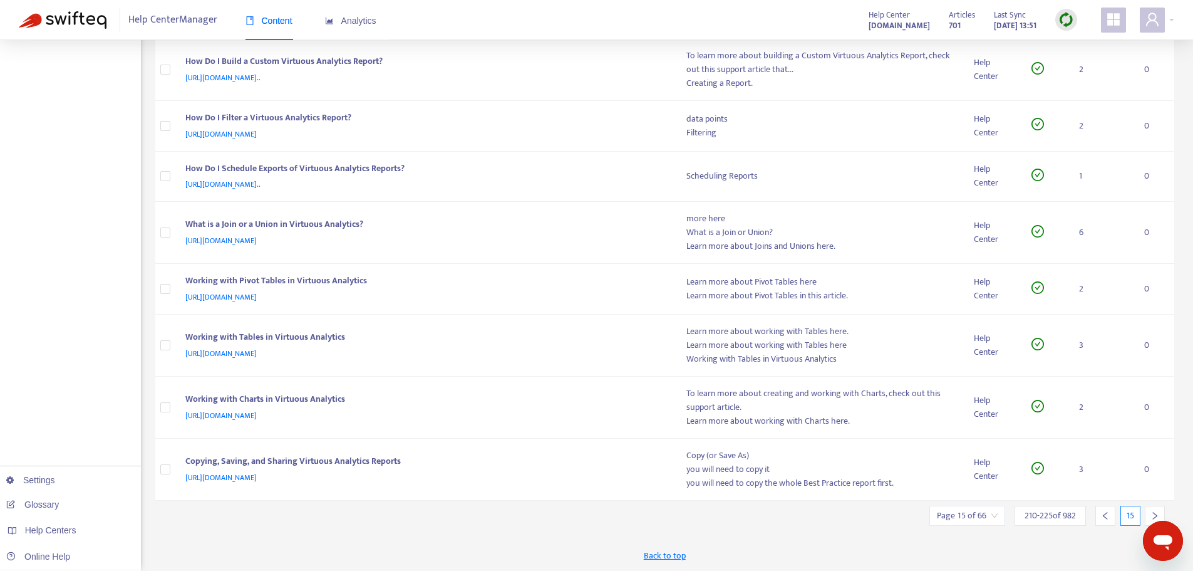
click at [1149, 510] on div at bounding box center [1155, 516] width 20 height 20
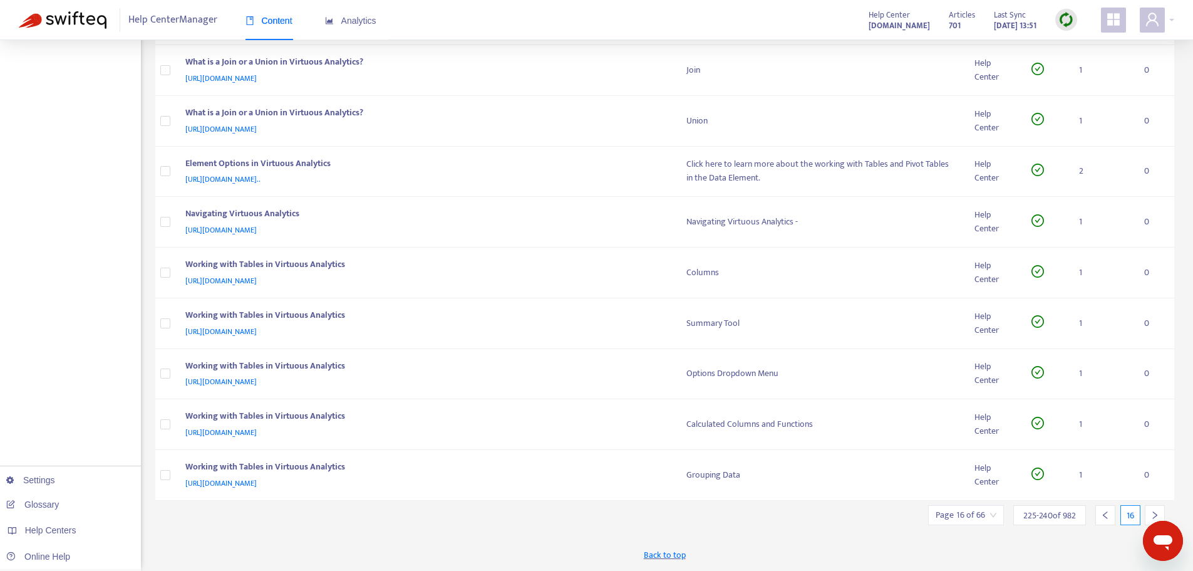
click at [1149, 510] on div at bounding box center [1155, 515] width 20 height 20
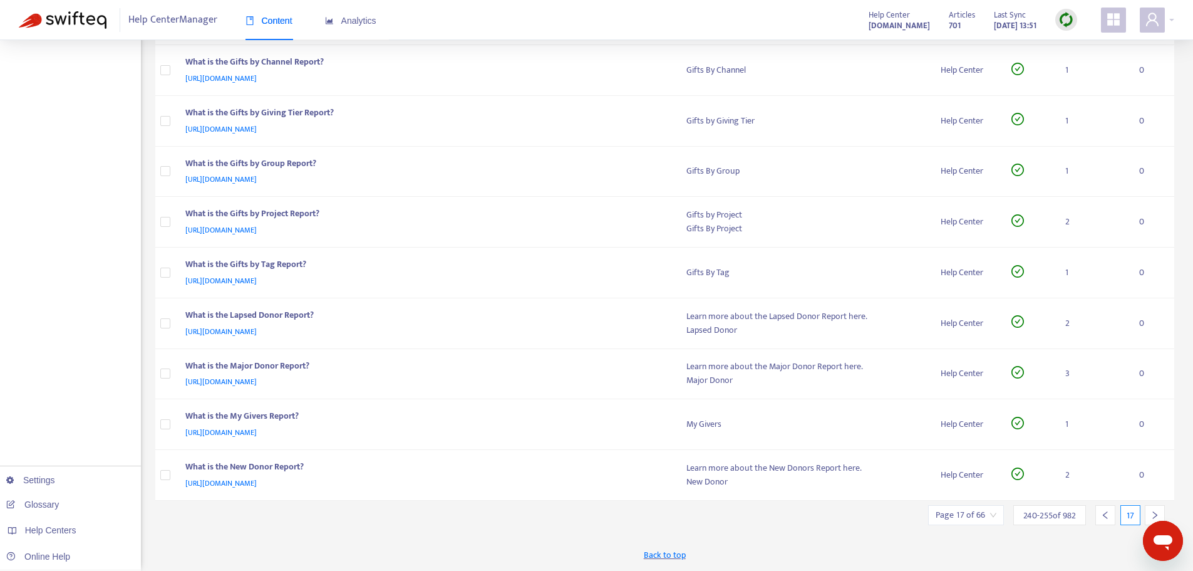
click at [1149, 510] on div at bounding box center [1155, 515] width 20 height 20
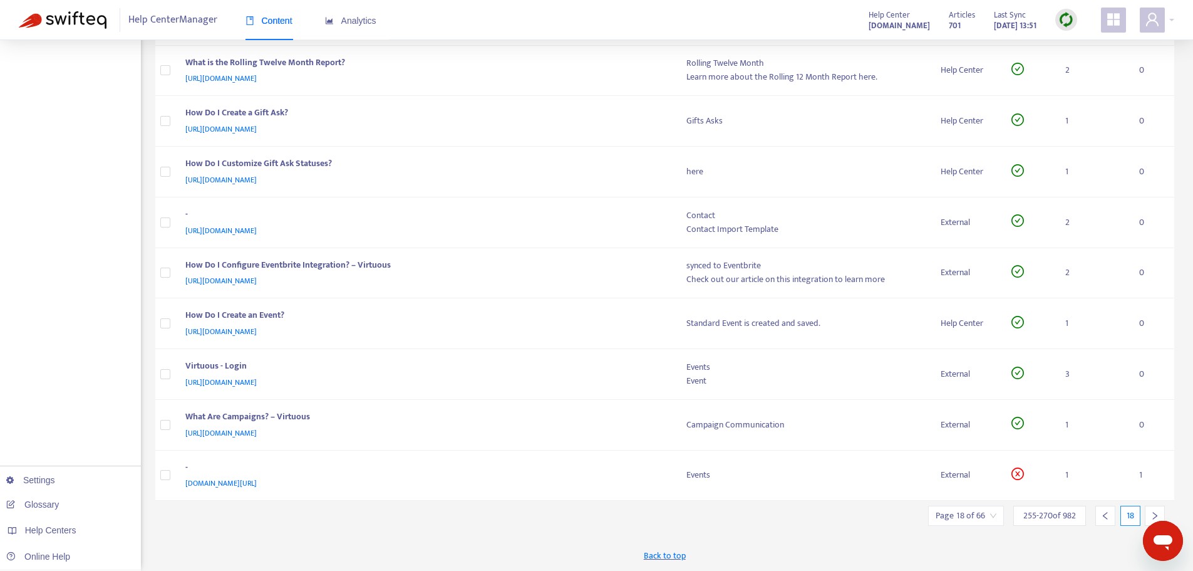
click at [1149, 510] on div at bounding box center [1155, 516] width 20 height 20
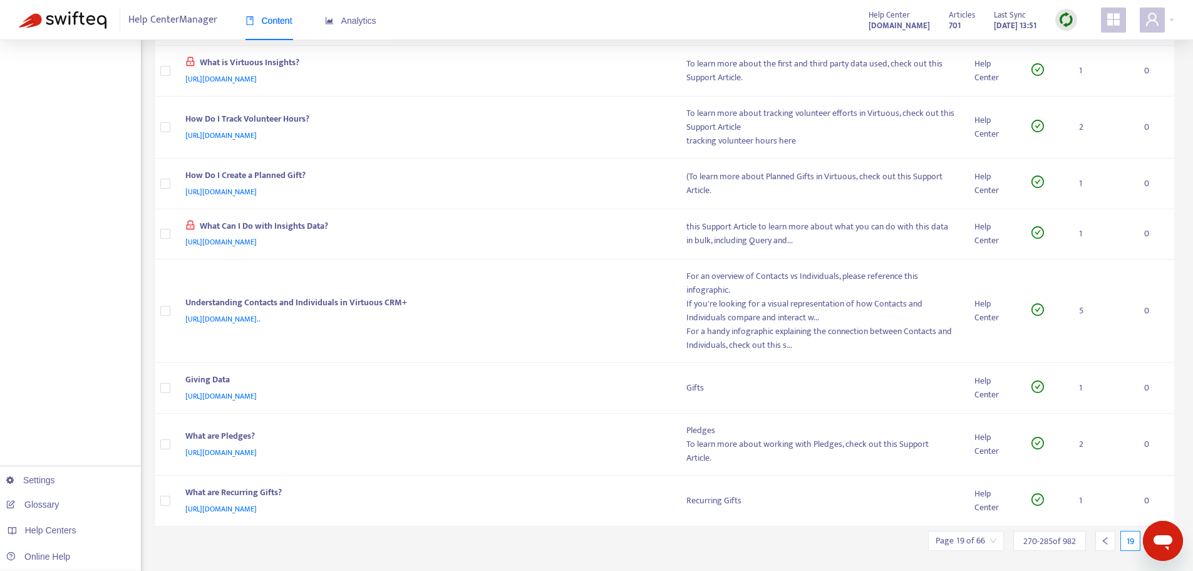
click at [1113, 539] on div at bounding box center [1106, 541] width 20 height 20
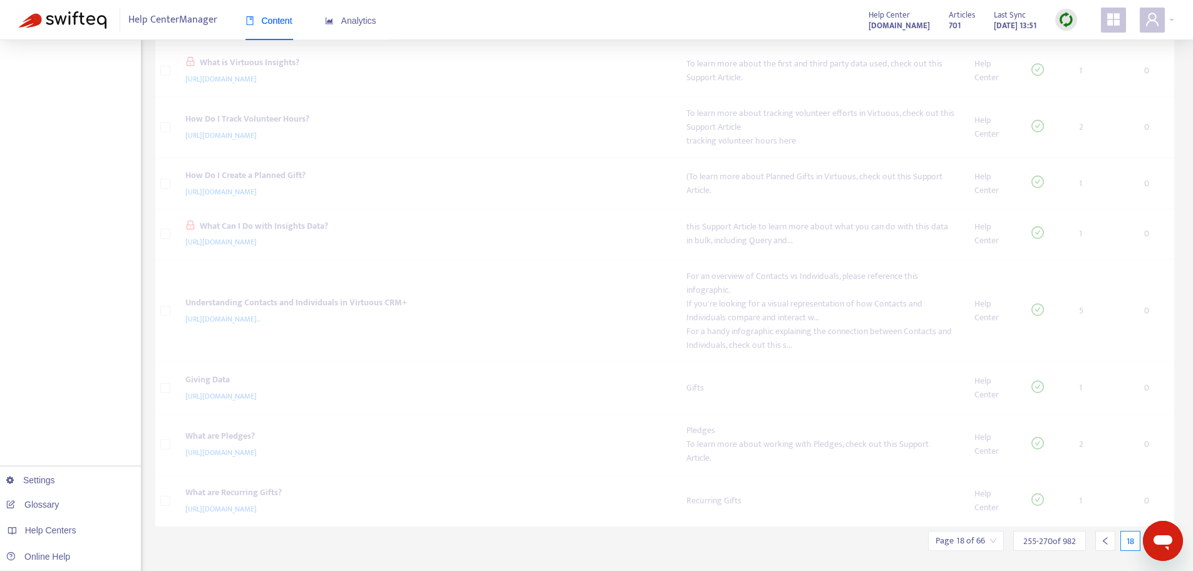
scroll to position [410, 0]
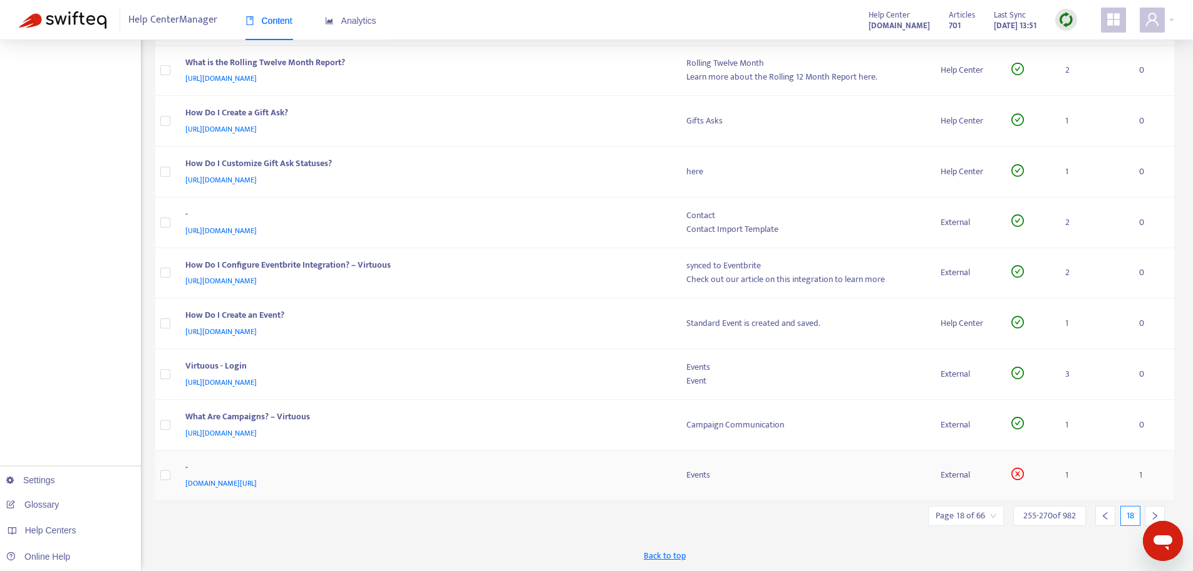
click at [249, 488] on span "[DOMAIN_NAME][URL]" at bounding box center [220, 483] width 71 height 13
click at [234, 468] on div "-" at bounding box center [423, 468] width 477 height 16
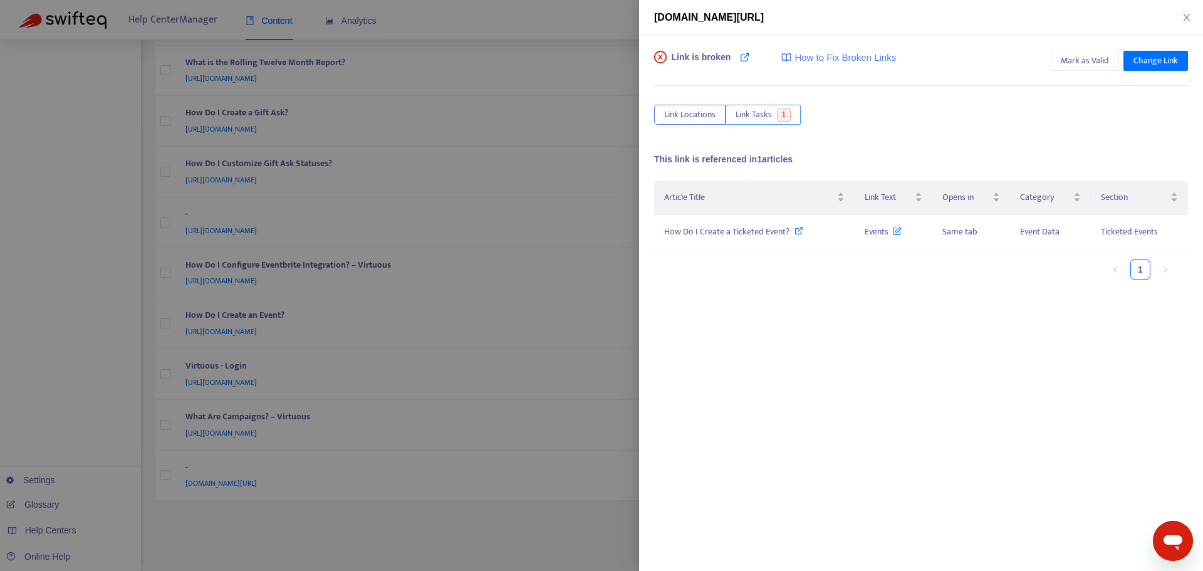
click at [759, 114] on span "Link Tasks" at bounding box center [753, 115] width 36 height 14
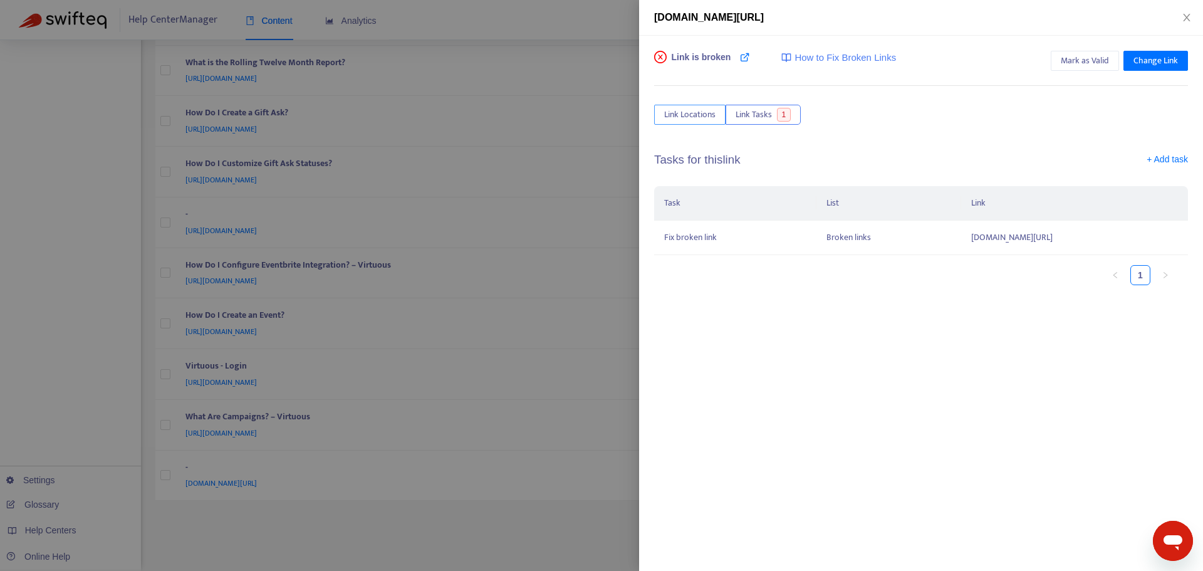
click at [683, 118] on span "Link Locations" at bounding box center [689, 115] width 51 height 14
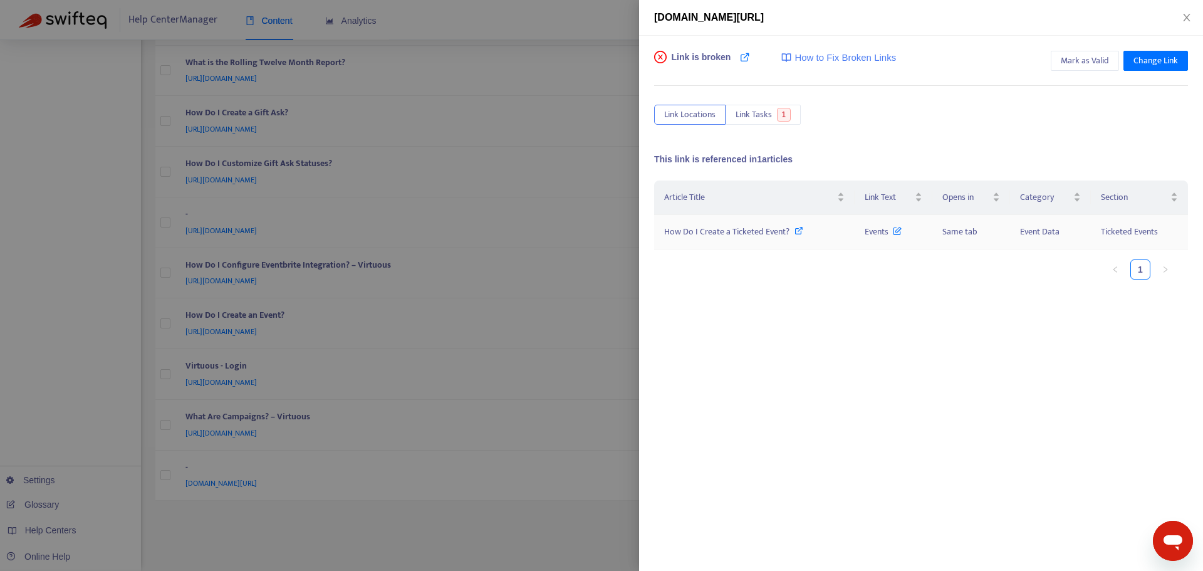
click at [798, 233] on icon at bounding box center [798, 230] width 9 height 9
click at [1190, 23] on button "Close" at bounding box center [1187, 18] width 18 height 12
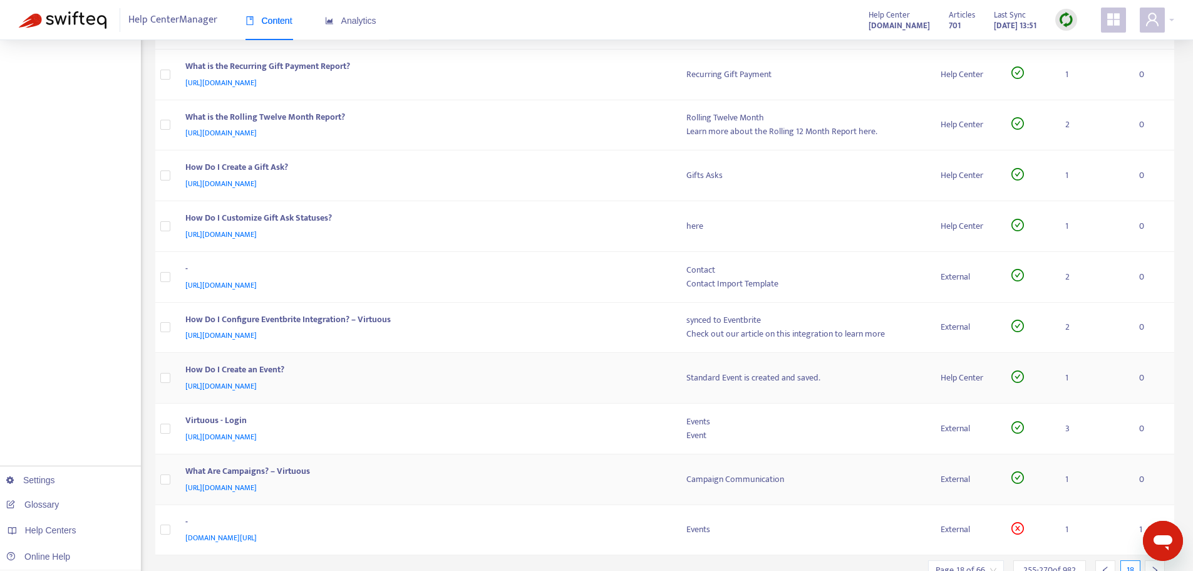
scroll to position [0, 0]
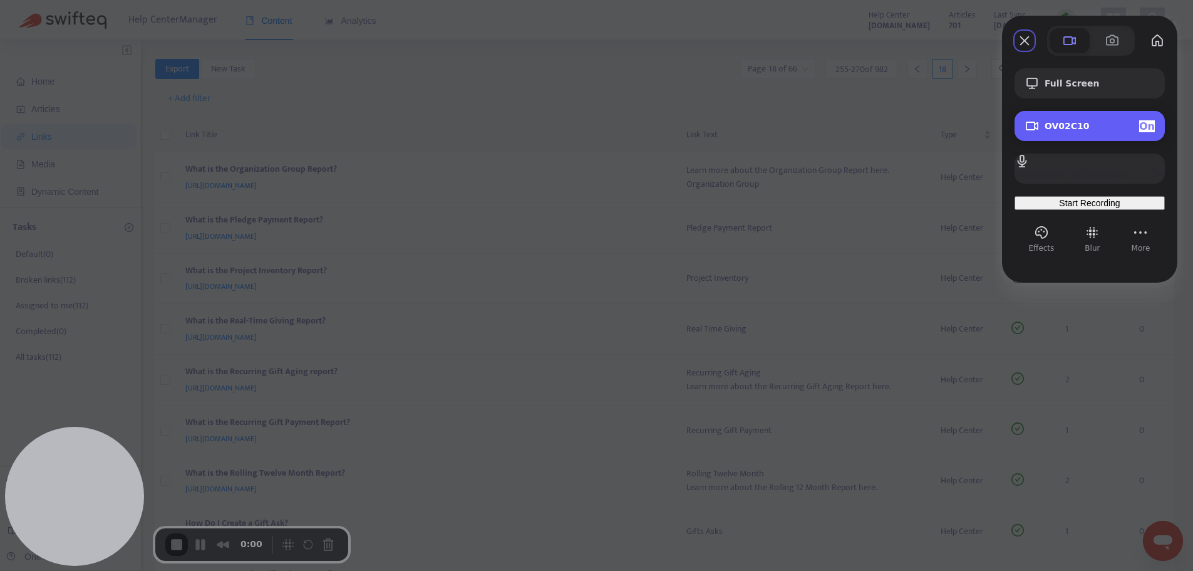
click at [1148, 122] on span "On" at bounding box center [1147, 126] width 16 height 12
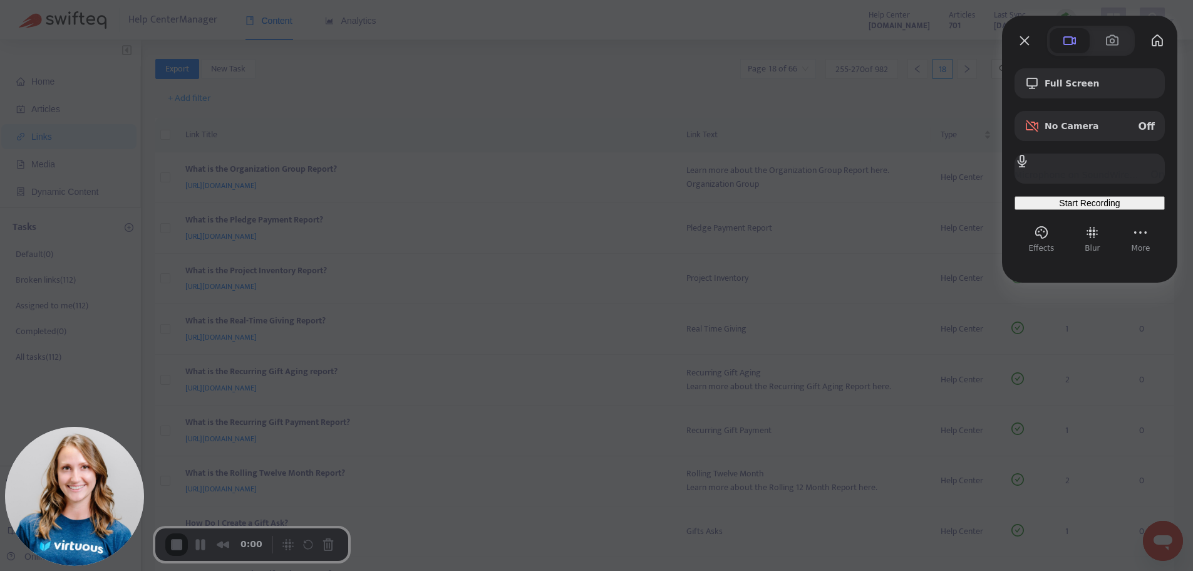
click at [527, 93] on div at bounding box center [596, 285] width 1193 height 571
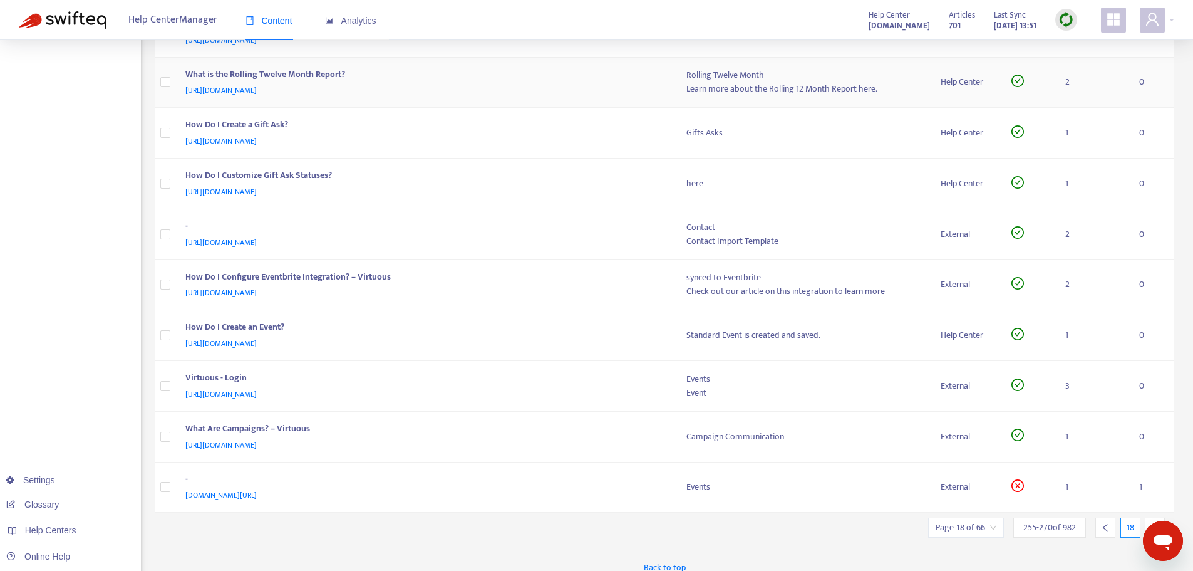
scroll to position [410, 0]
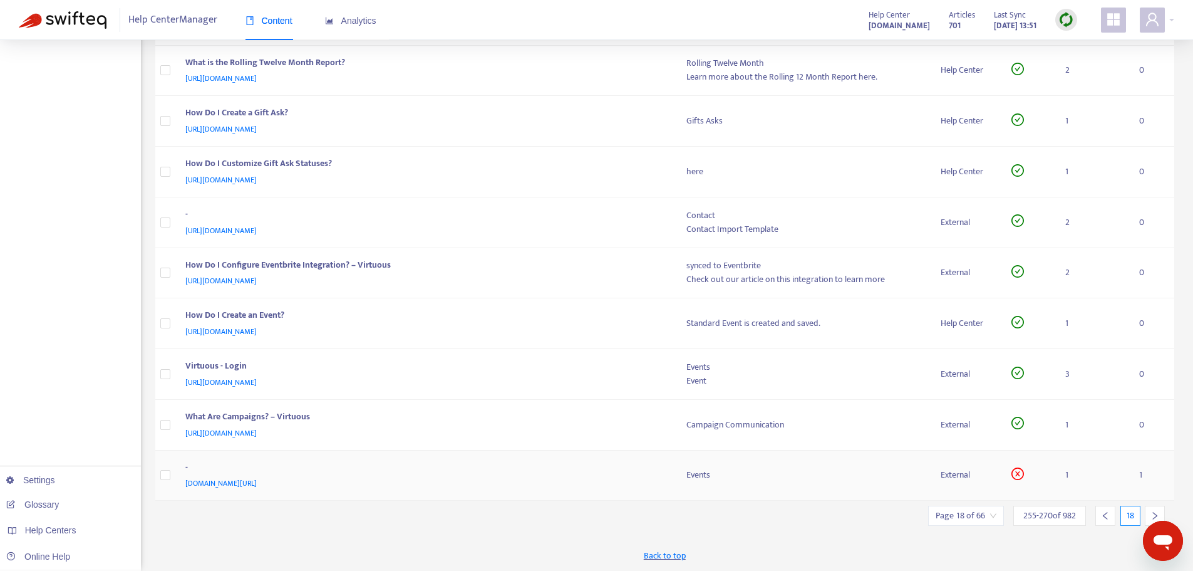
click at [297, 464] on div "-" at bounding box center [423, 468] width 477 height 16
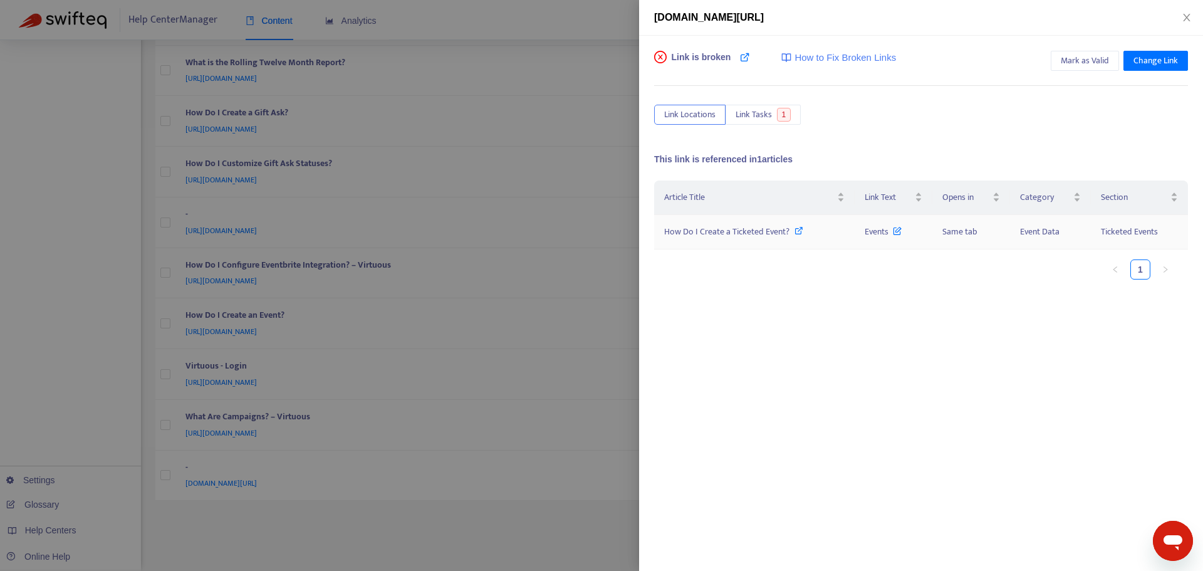
click at [895, 231] on icon at bounding box center [897, 228] width 9 height 14
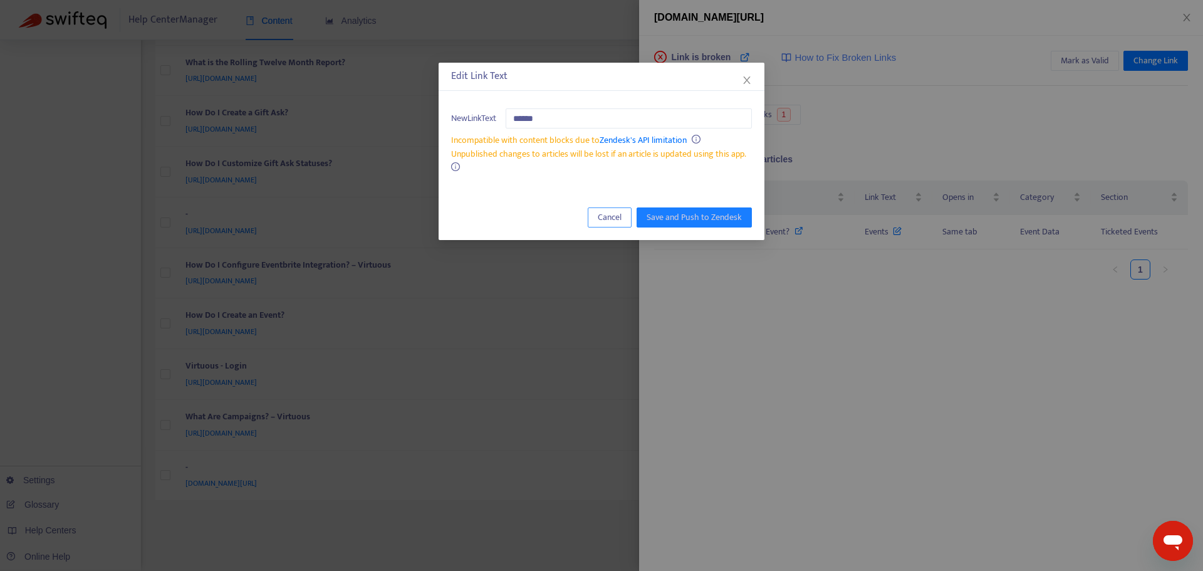
click at [603, 222] on span "Cancel" at bounding box center [610, 217] width 24 height 14
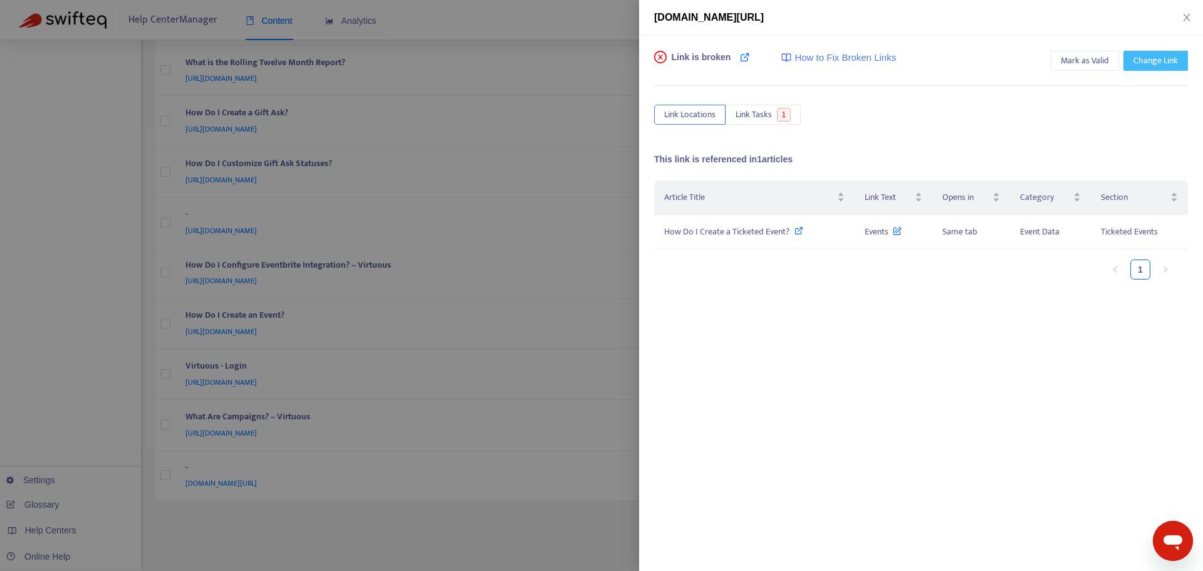
click at [1168, 59] on span "Change Link" at bounding box center [1155, 61] width 44 height 14
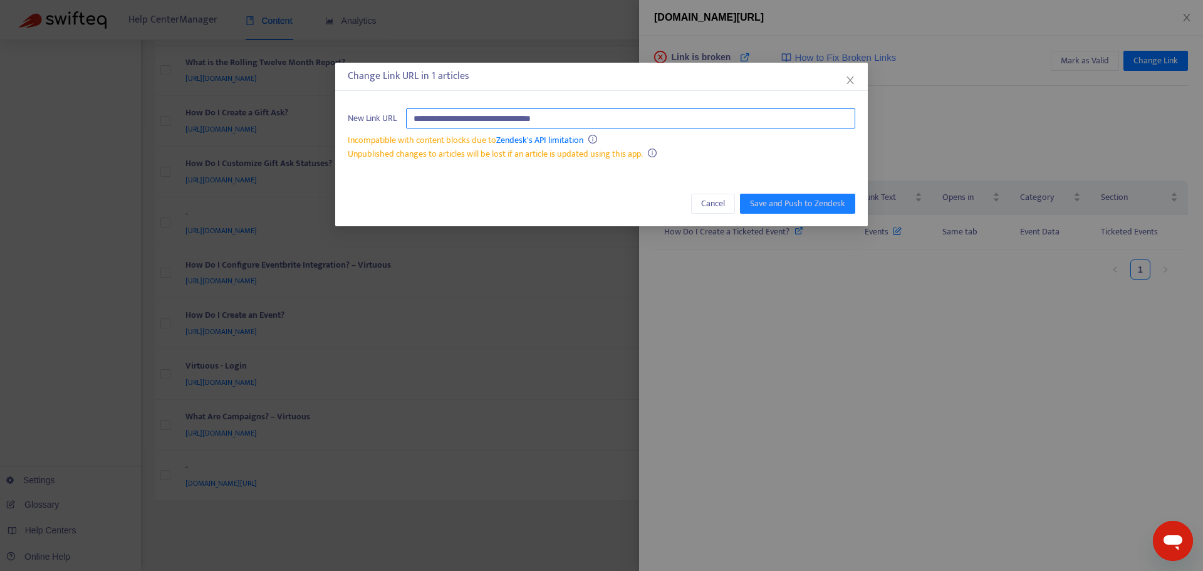
click at [580, 120] on input "**********" at bounding box center [630, 118] width 449 height 20
click at [720, 202] on span "Cancel" at bounding box center [713, 204] width 24 height 14
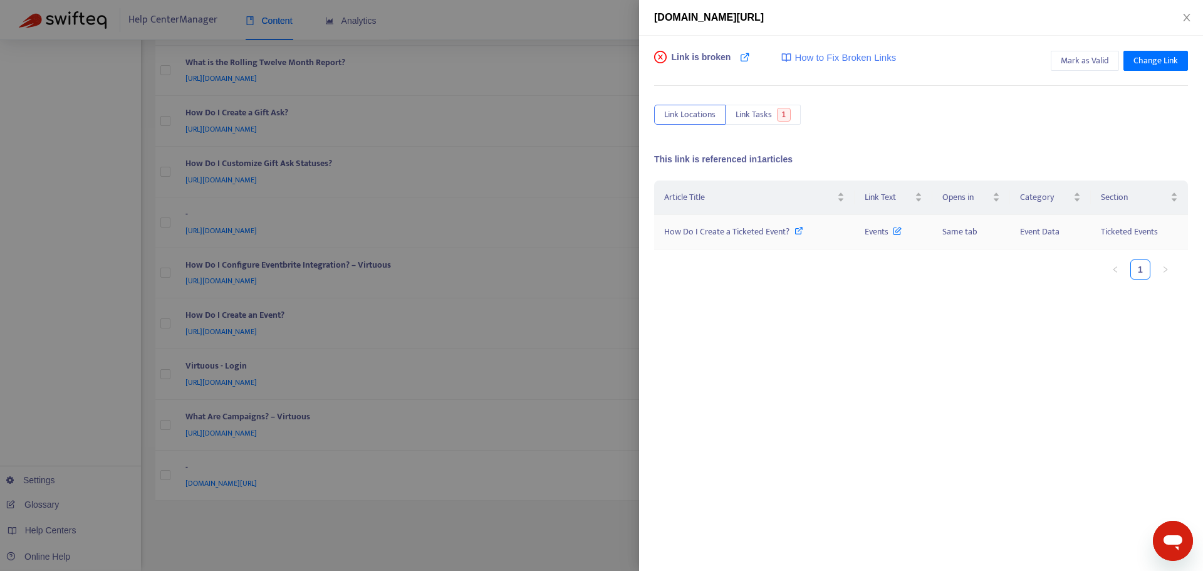
click at [794, 231] on icon at bounding box center [798, 230] width 9 height 9
click at [1161, 55] on span "Change Link" at bounding box center [1155, 61] width 44 height 14
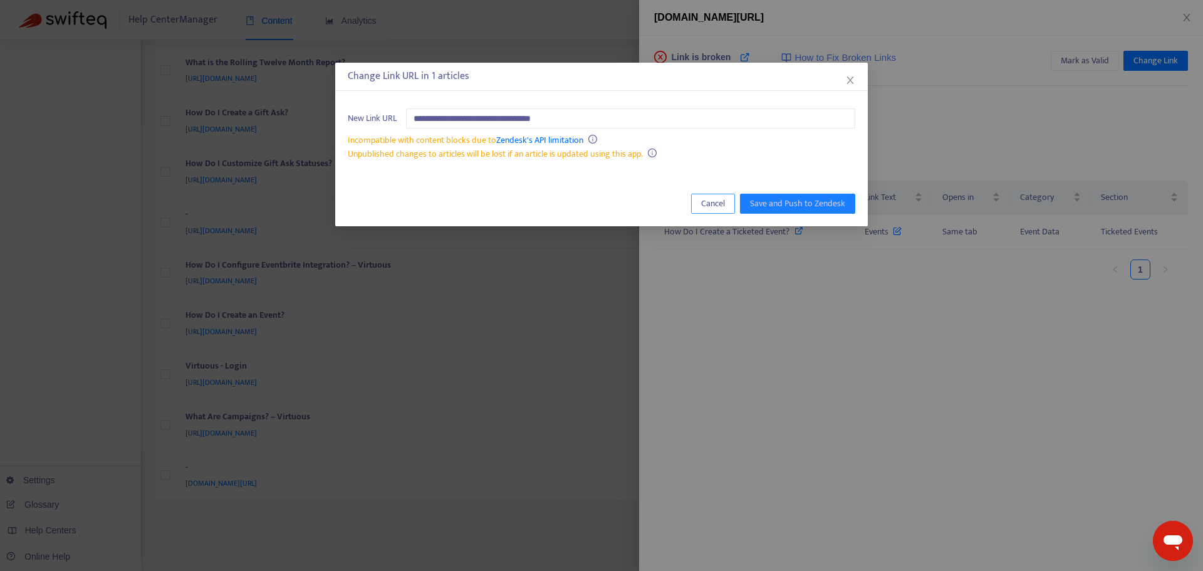
click at [705, 197] on span "Cancel" at bounding box center [713, 204] width 24 height 14
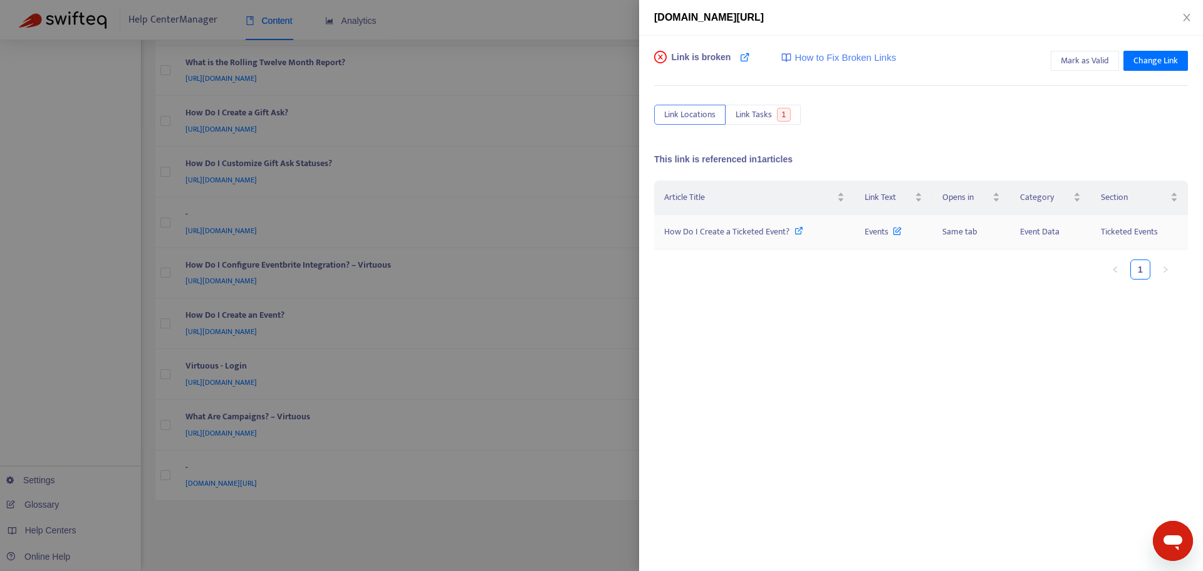
click at [797, 232] on icon at bounding box center [798, 230] width 9 height 9
click at [1183, 19] on icon "close" at bounding box center [1186, 18] width 10 height 10
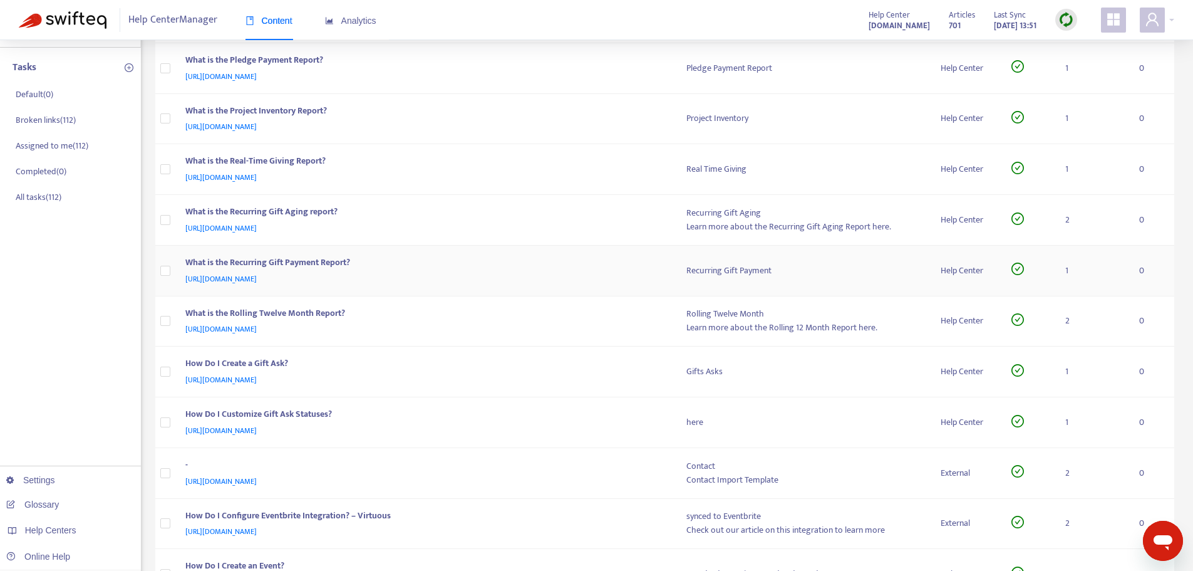
scroll to position [0, 0]
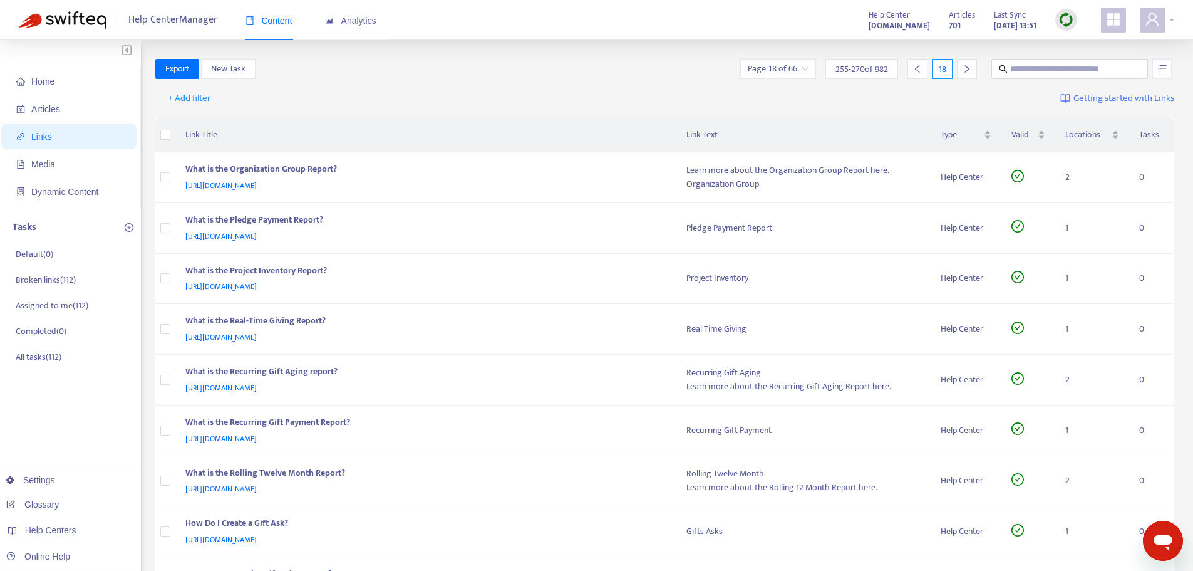
click at [1173, 27] on div at bounding box center [1157, 20] width 34 height 25
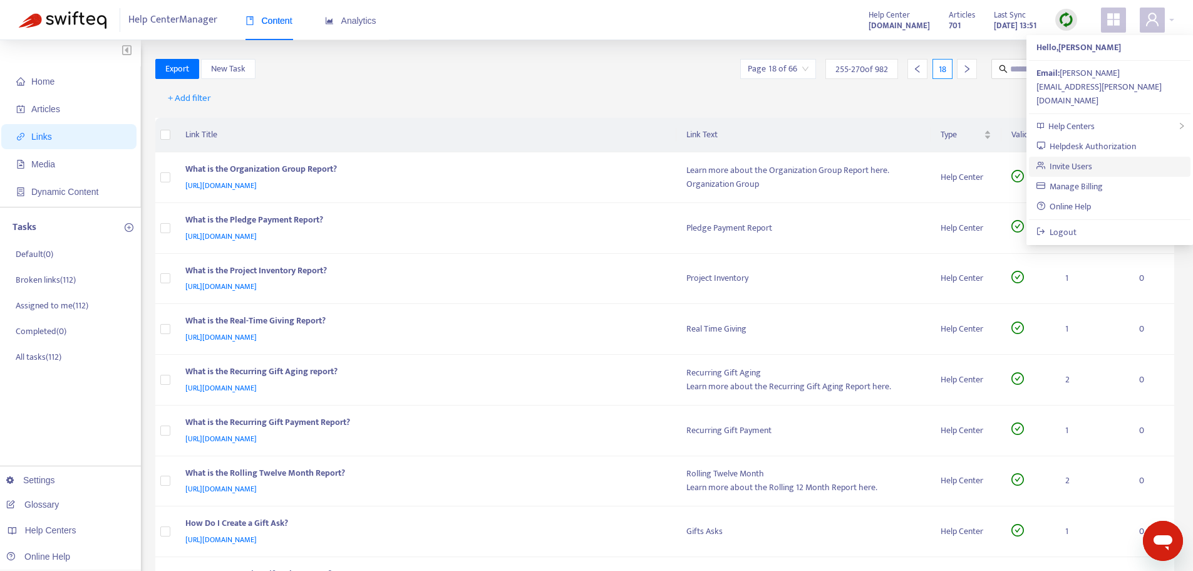
click at [1079, 159] on link "Invite Users" at bounding box center [1065, 166] width 56 height 14
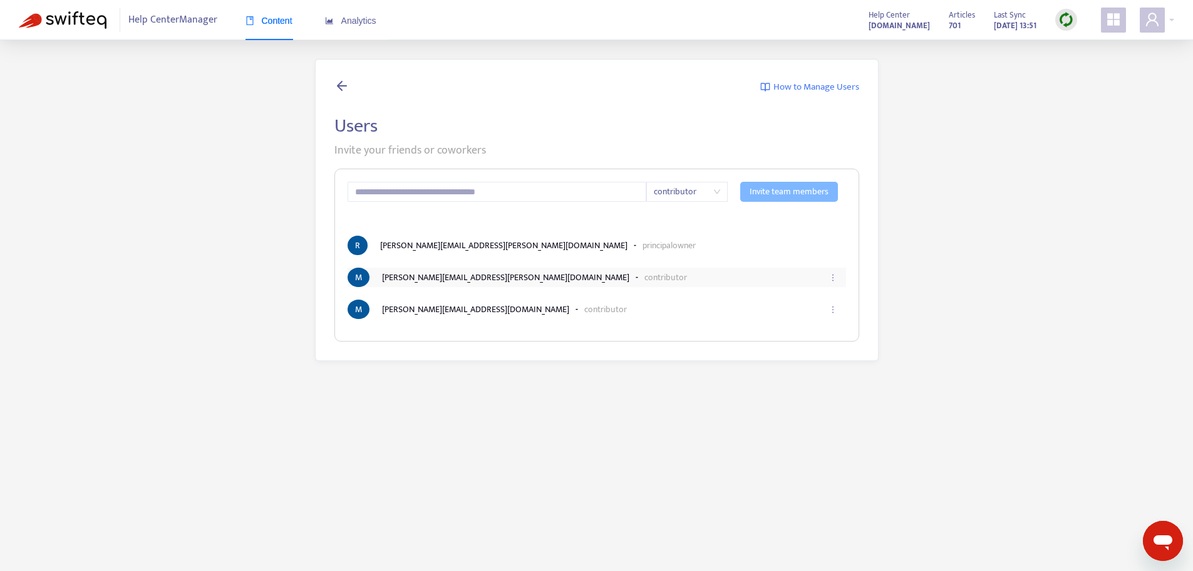
click at [828, 278] on button "button" at bounding box center [832, 278] width 20 height 28
click at [821, 327] on span "Remove" at bounding box center [818, 326] width 30 height 14
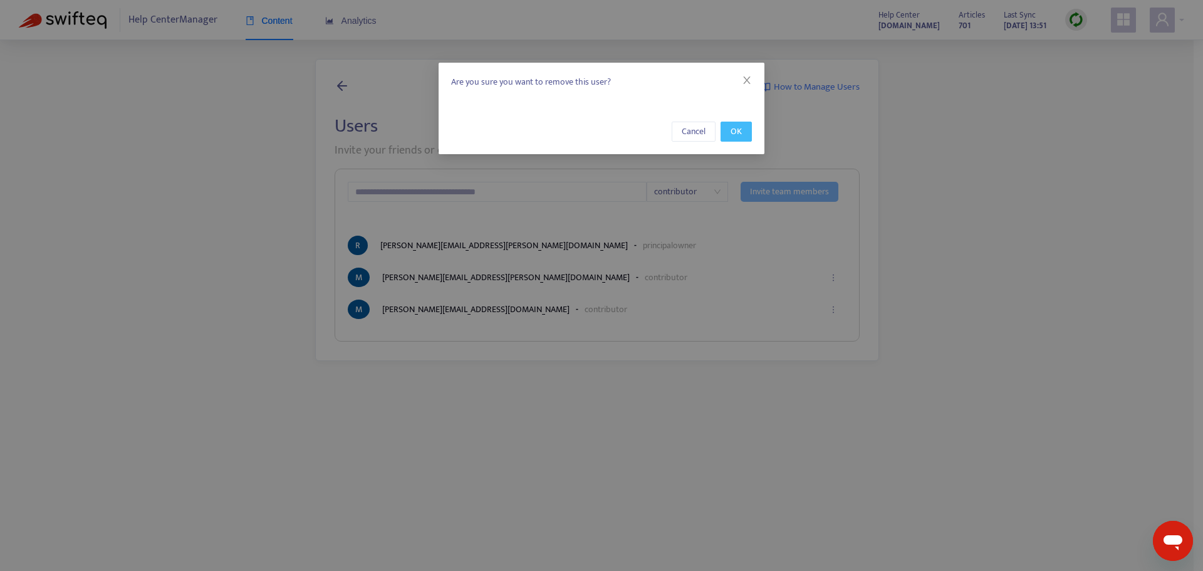
click at [739, 131] on span "OK" at bounding box center [735, 132] width 11 height 14
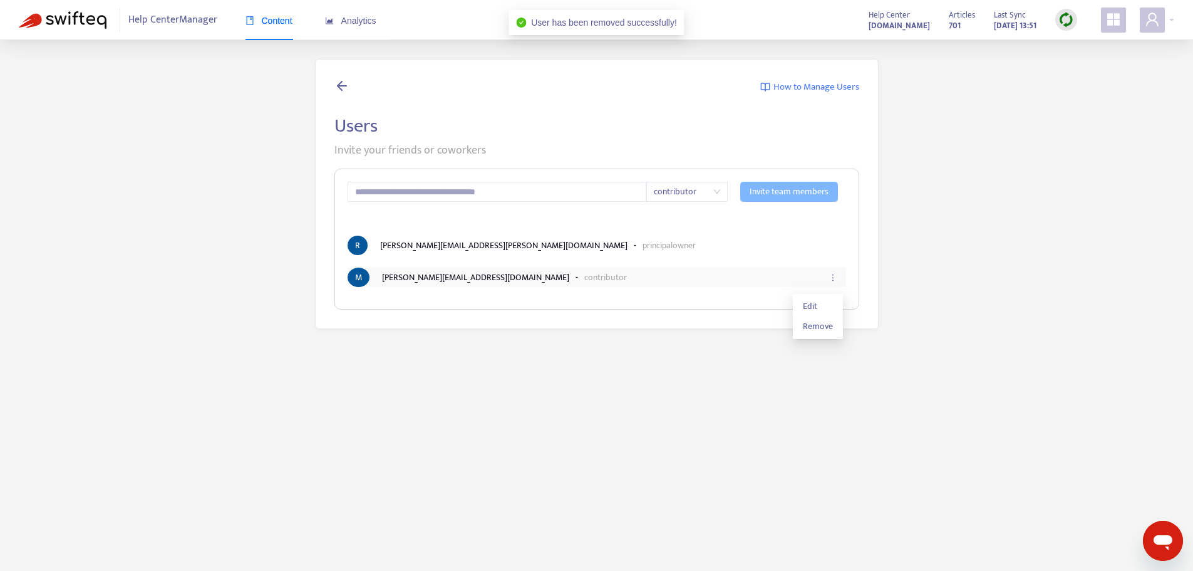
click at [835, 274] on icon "ellipsis" at bounding box center [833, 277] width 9 height 9
click at [813, 335] on li "Remove" at bounding box center [818, 326] width 45 height 20
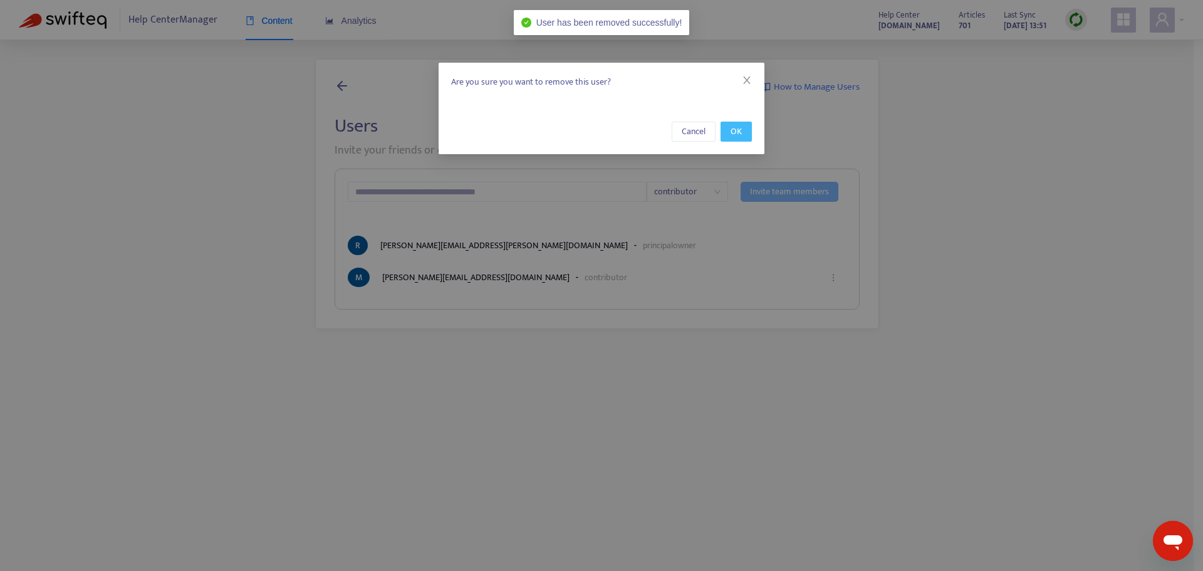
click at [740, 135] on span "OK" at bounding box center [735, 132] width 11 height 14
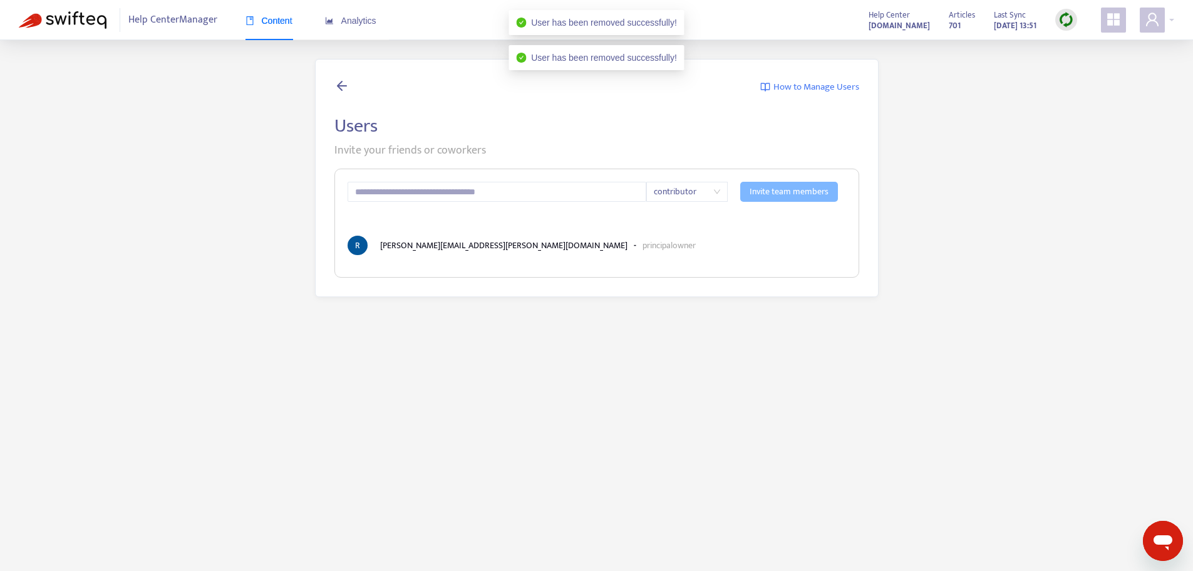
click at [696, 186] on span "contributor" at bounding box center [687, 191] width 66 height 19
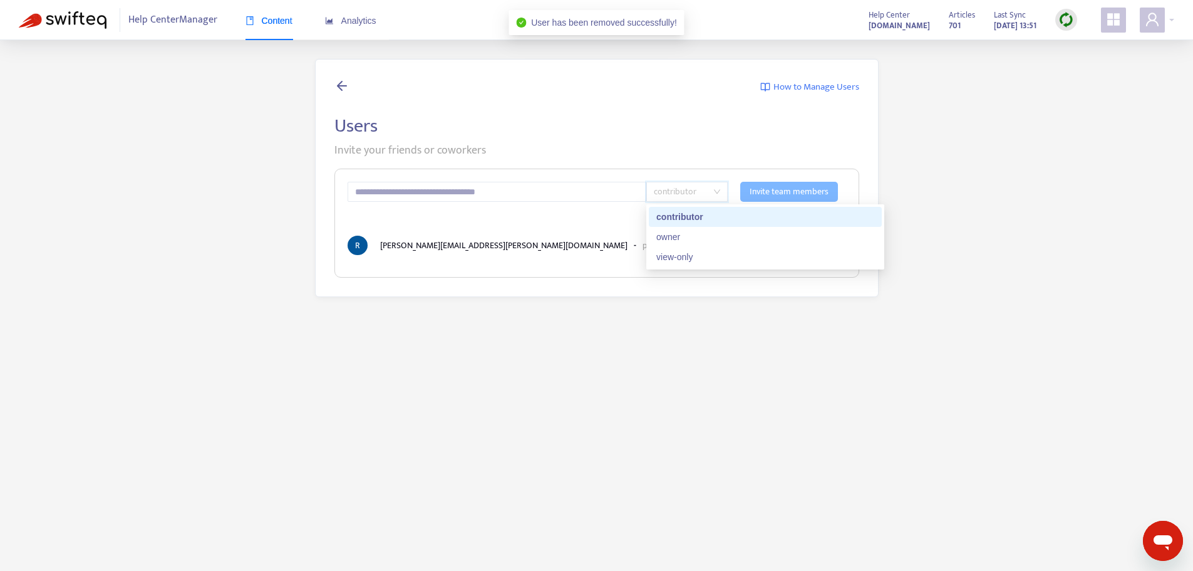
click at [236, 308] on main "How to Manage Users Users Invite your friends or coworkers contributor Invite t…" at bounding box center [596, 325] width 1193 height 571
